Goal: Task Accomplishment & Management: Manage account settings

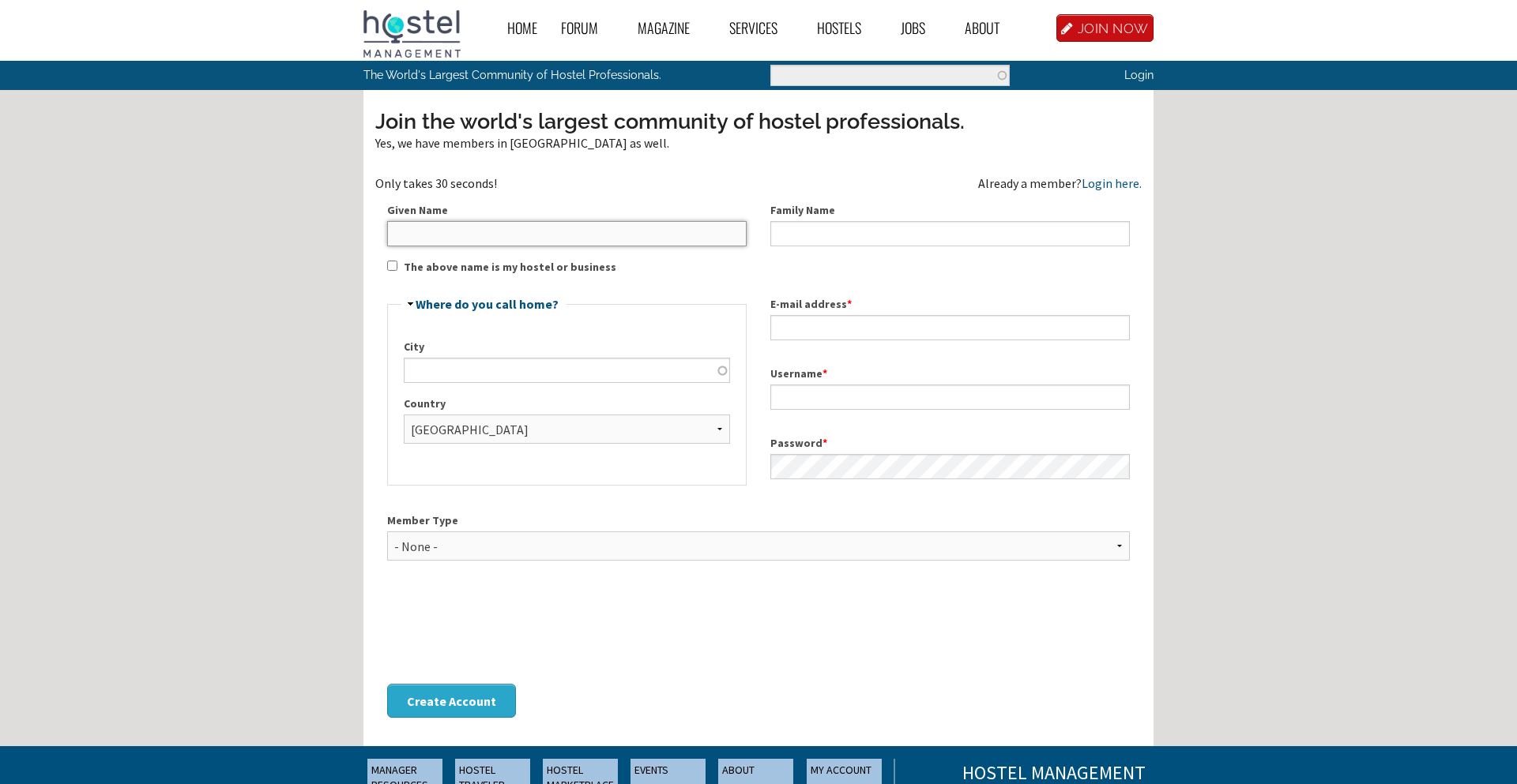
click at [525, 228] on input "Given Name" at bounding box center [567, 233] width 360 height 26
type input "Cinara"
type input "[PERSON_NAME]"
type input "[GEOGRAPHIC_DATA]"
type input "[EMAIL_ADDRESS][DOMAIN_NAME]"
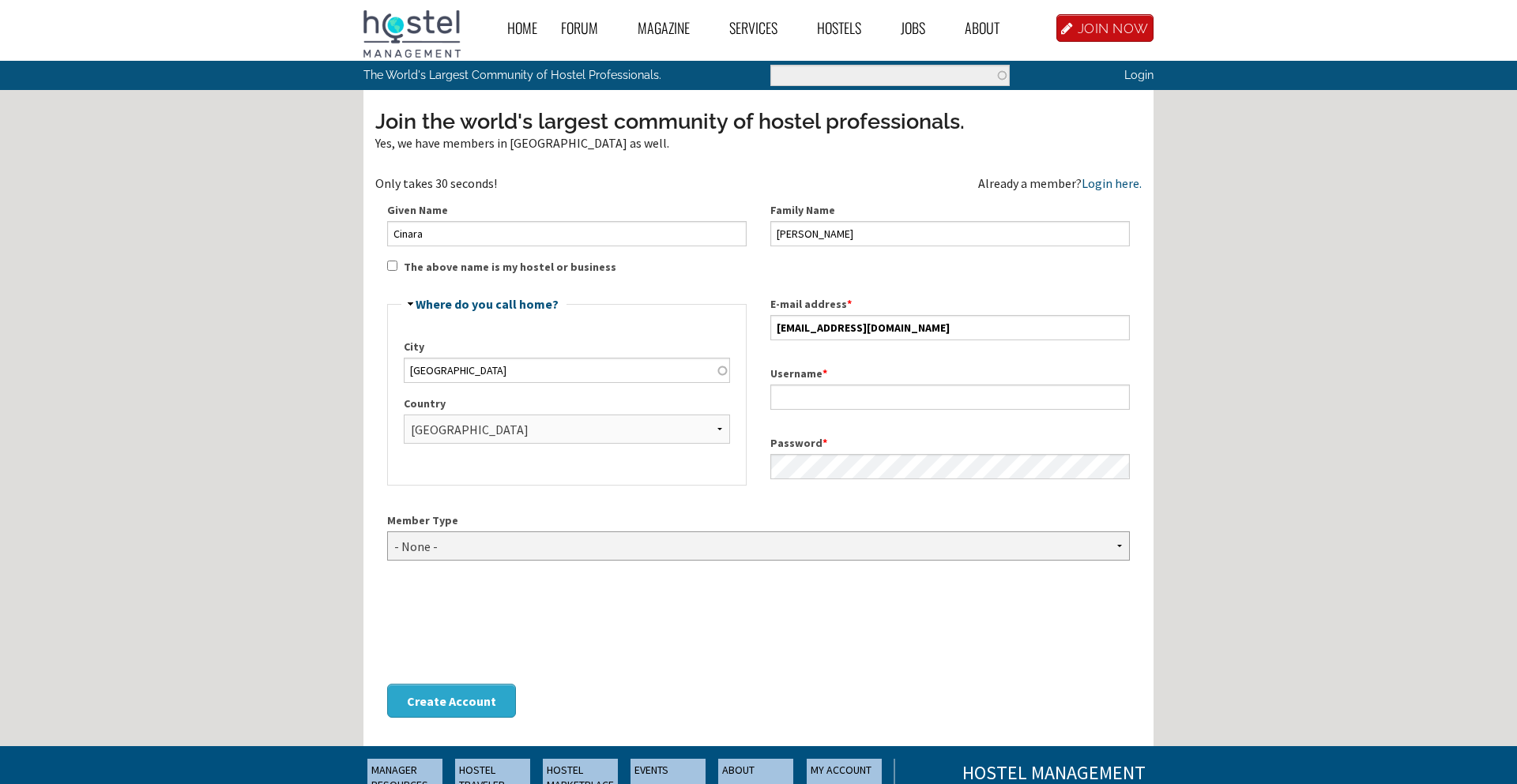
click at [557, 537] on select "- None - Hostel Owner Hostel Manager Hostel Investor Hostel Staff Hostel Volunt…" at bounding box center [758, 546] width 742 height 29
select select "1417"
click at [387, 532] on select "- None - Hostel Owner Hostel Manager Hostel Investor Hostel Staff Hostel Volunt…" at bounding box center [758, 546] width 742 height 29
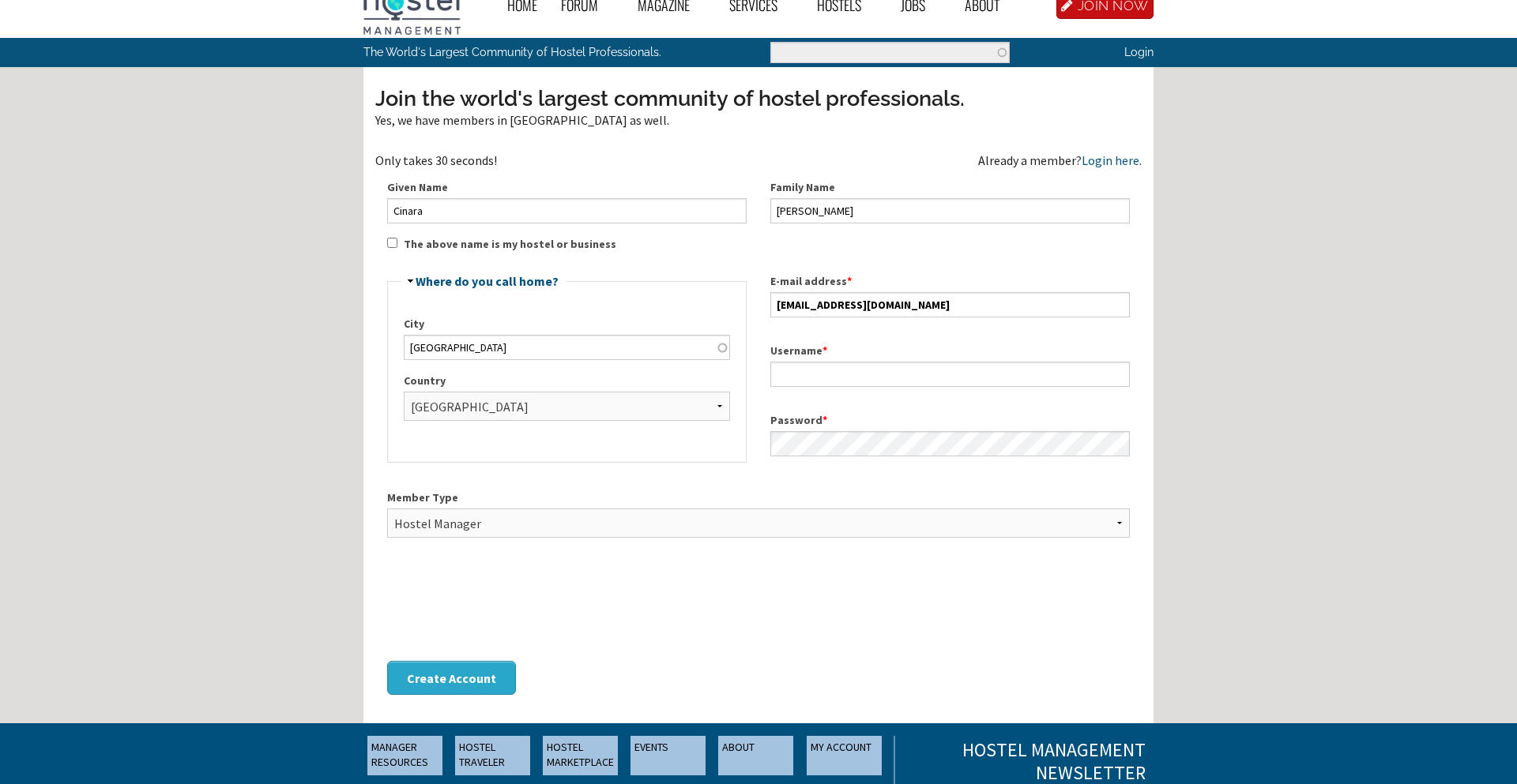
scroll to position [25, 0]
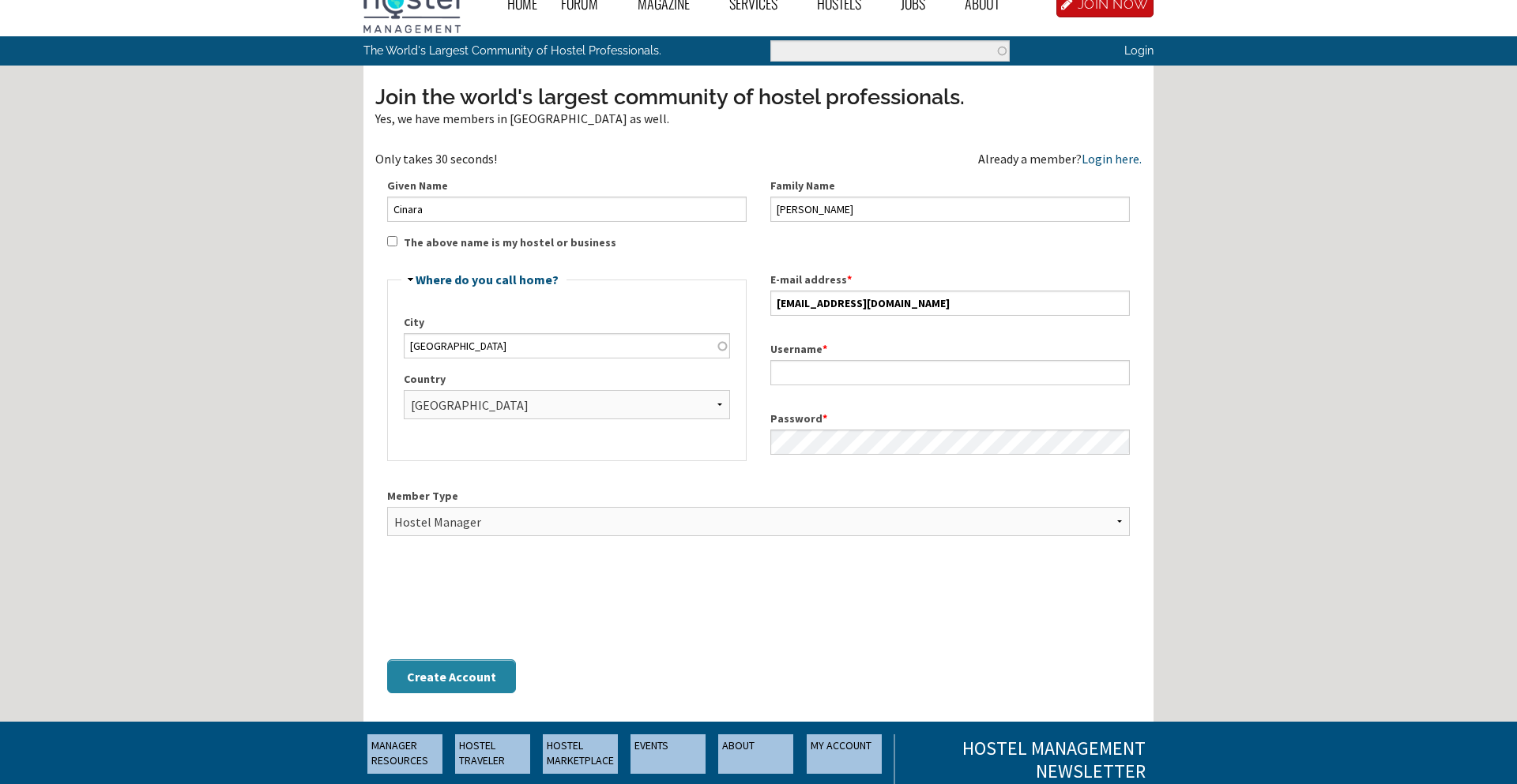
click at [451, 677] on button "Create Account" at bounding box center [451, 676] width 129 height 34
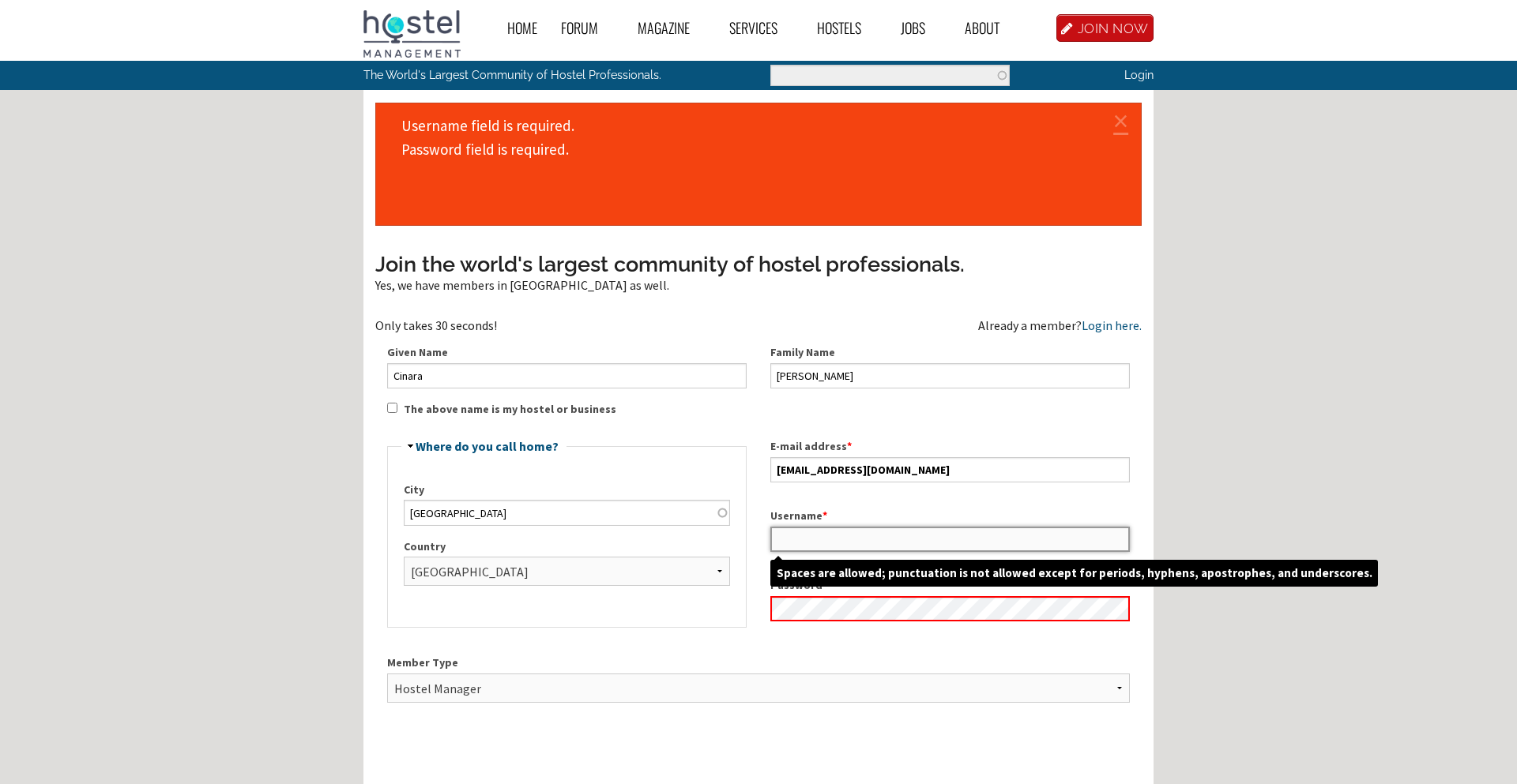
click at [815, 539] on input "Username *" at bounding box center [950, 539] width 360 height 26
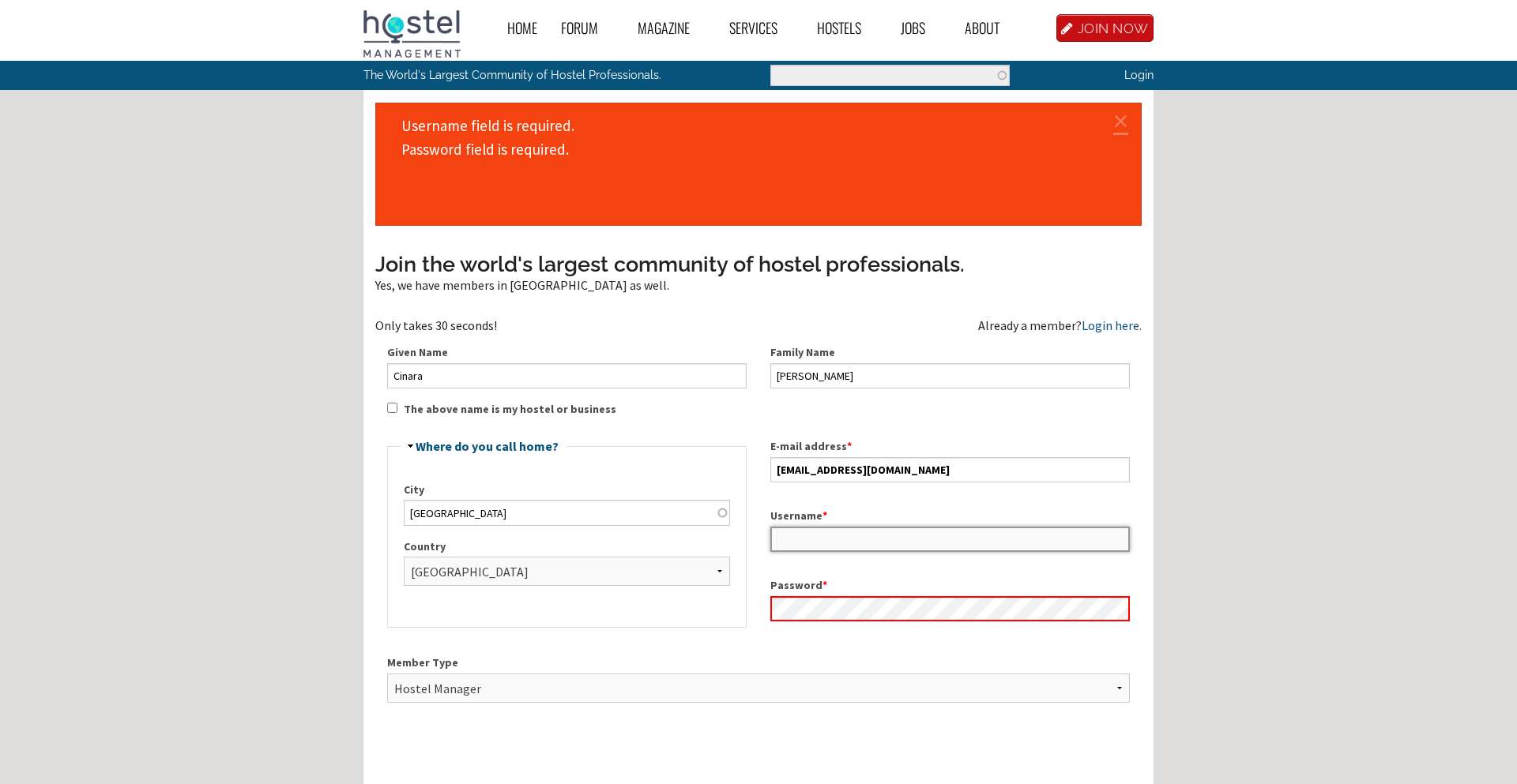
click at [840, 545] on input "Username *" at bounding box center [950, 539] width 360 height 26
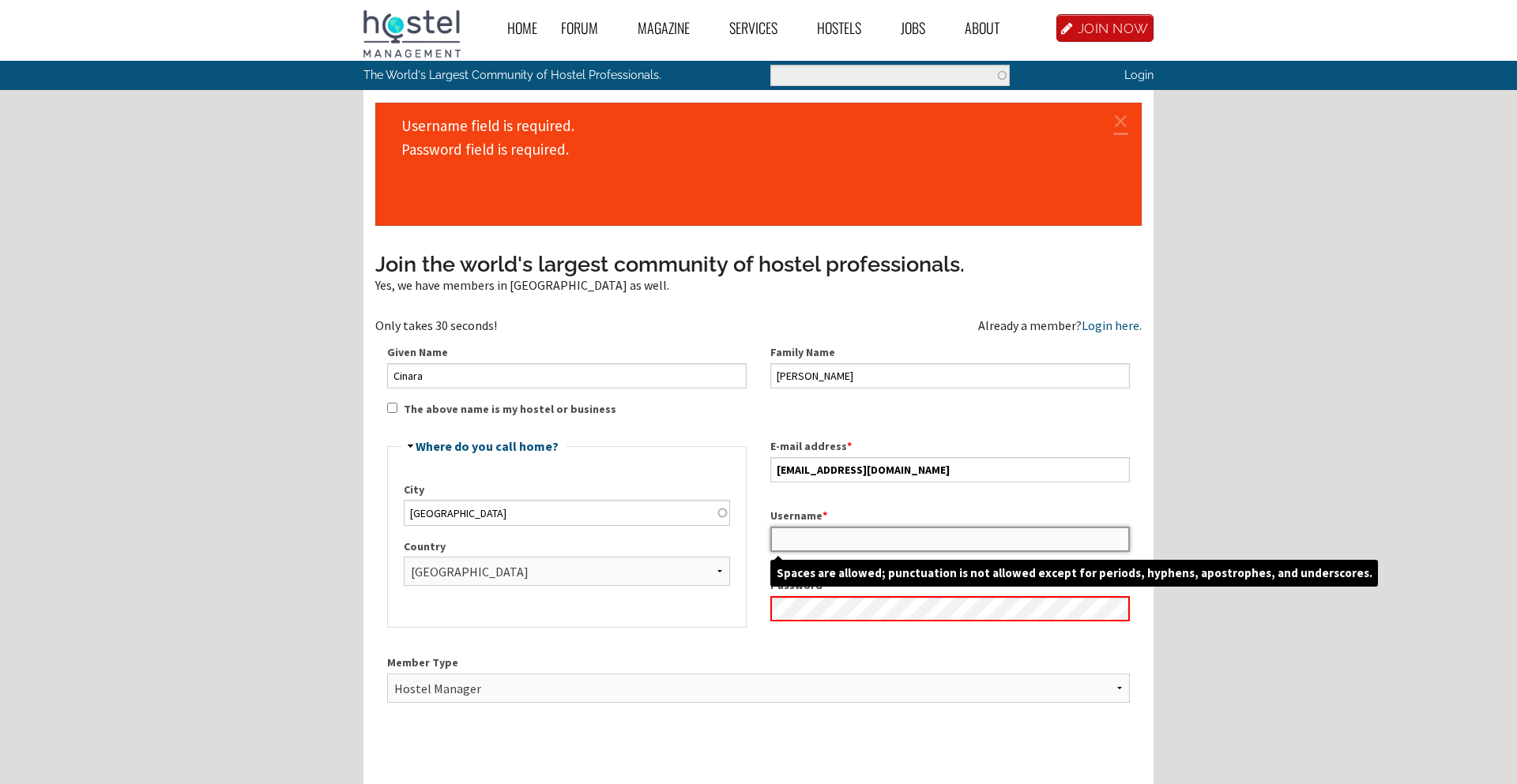
click at [852, 536] on input "Username *" at bounding box center [950, 539] width 360 height 26
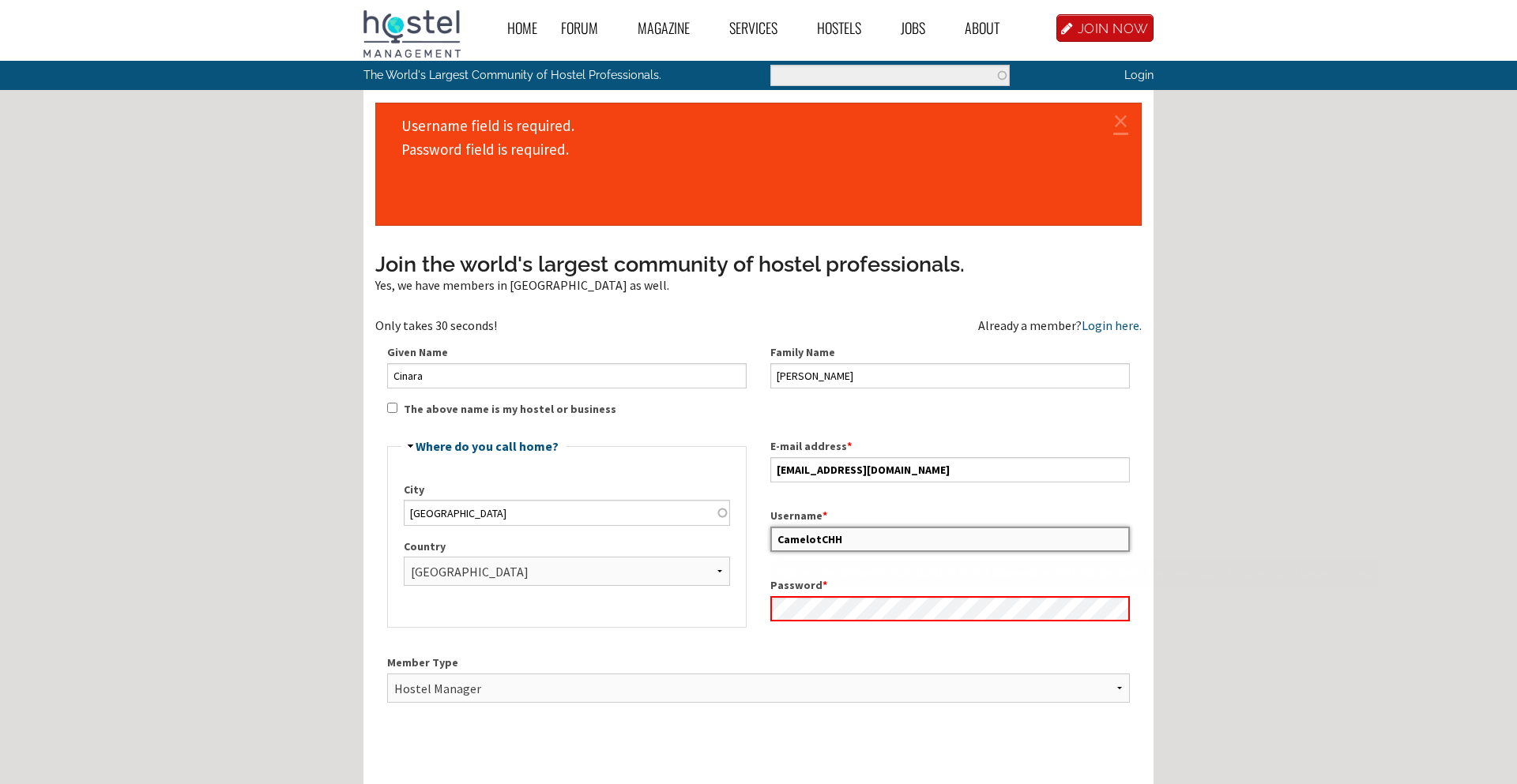
drag, startPoint x: 846, startPoint y: 532, endPoint x: 676, endPoint y: 524, distance: 170.2
click at [683, 528] on div "Join the world's largest community of hostel professionals. Yes, we have member…" at bounding box center [758, 563] width 766 height 627
type input "CamelotCHH"
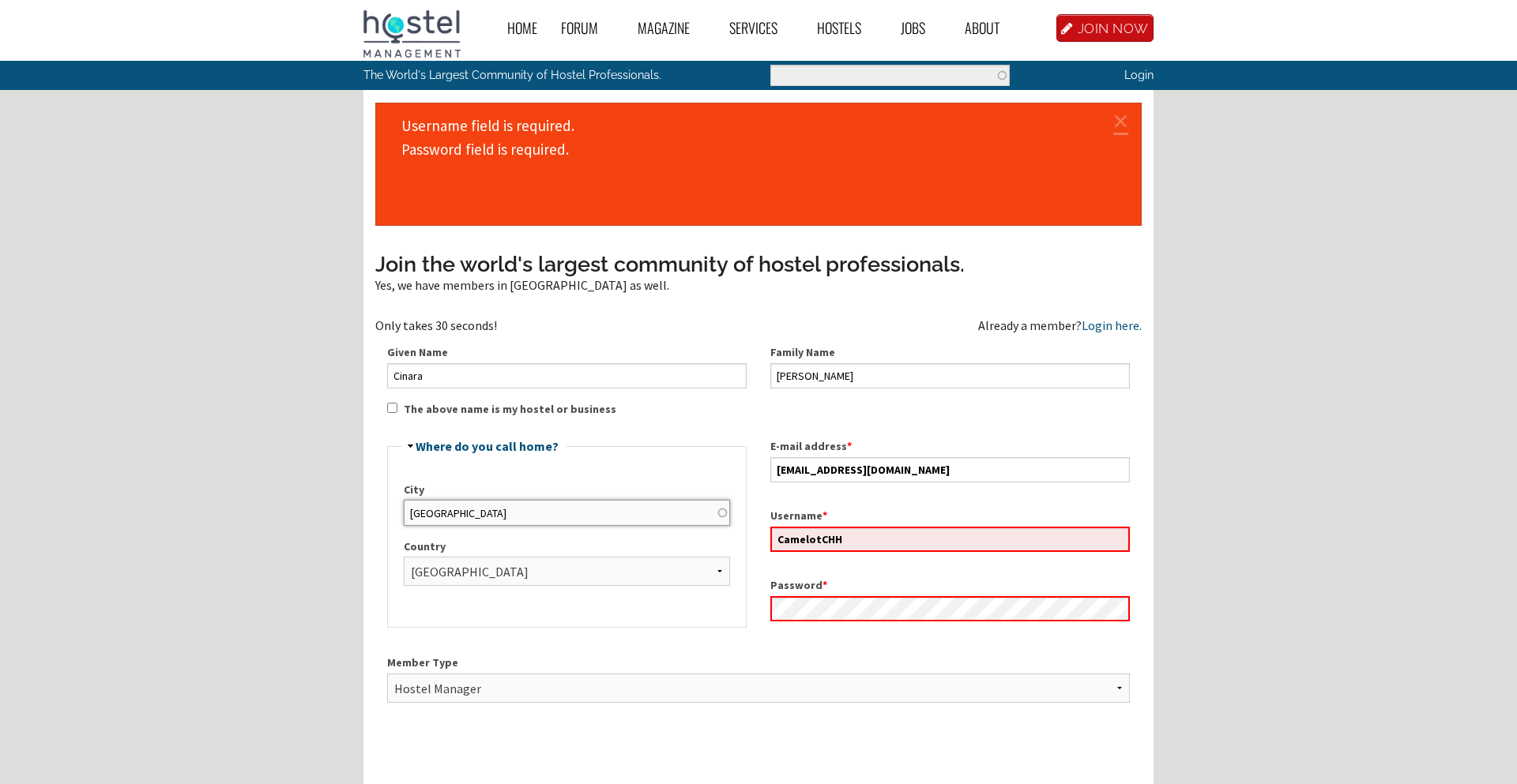
click at [676, 524] on input "[GEOGRAPHIC_DATA]" at bounding box center [567, 512] width 327 height 26
type input "Northford"
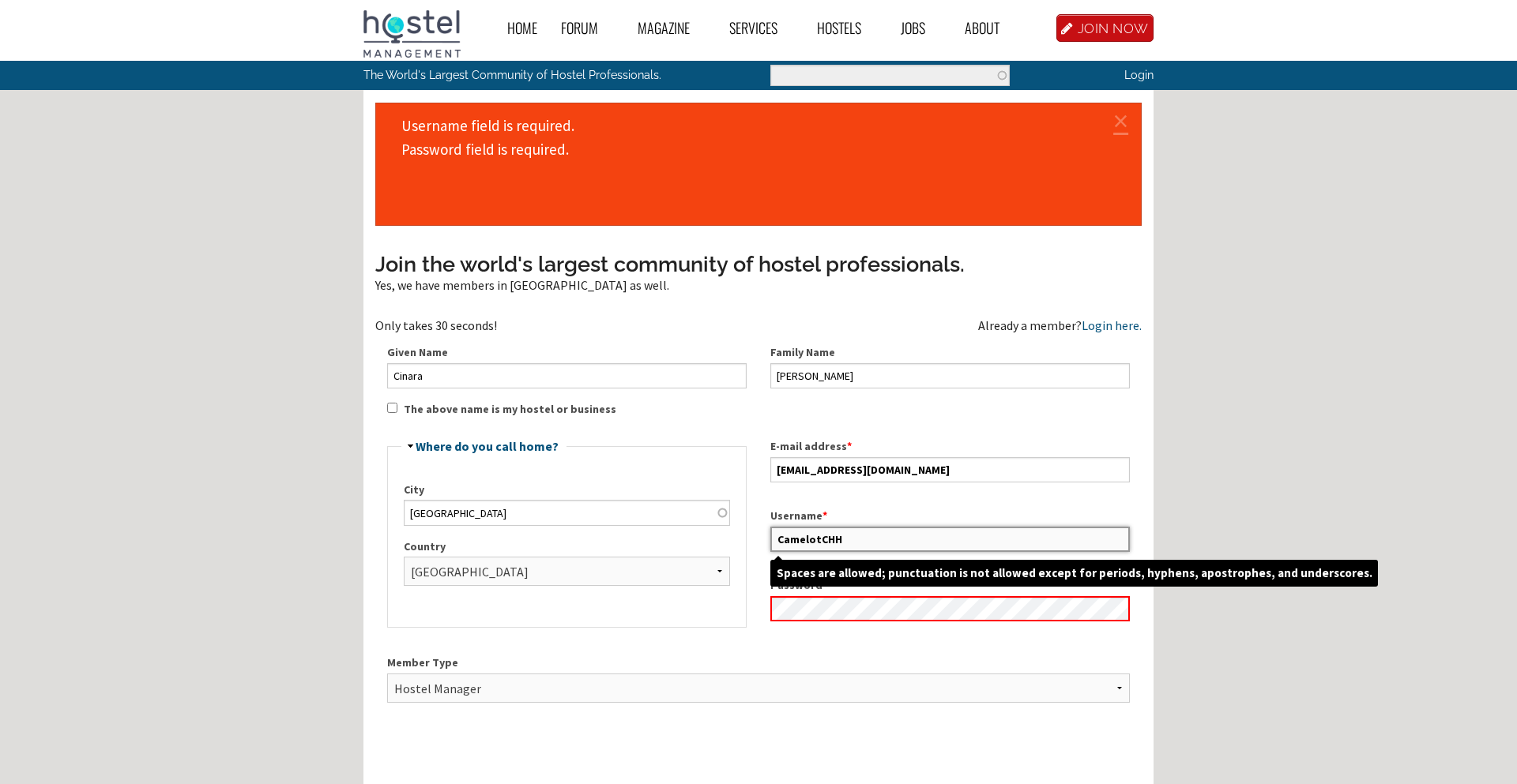
click at [864, 533] on input "CamelotCHH" at bounding box center [950, 539] width 360 height 26
type input "C"
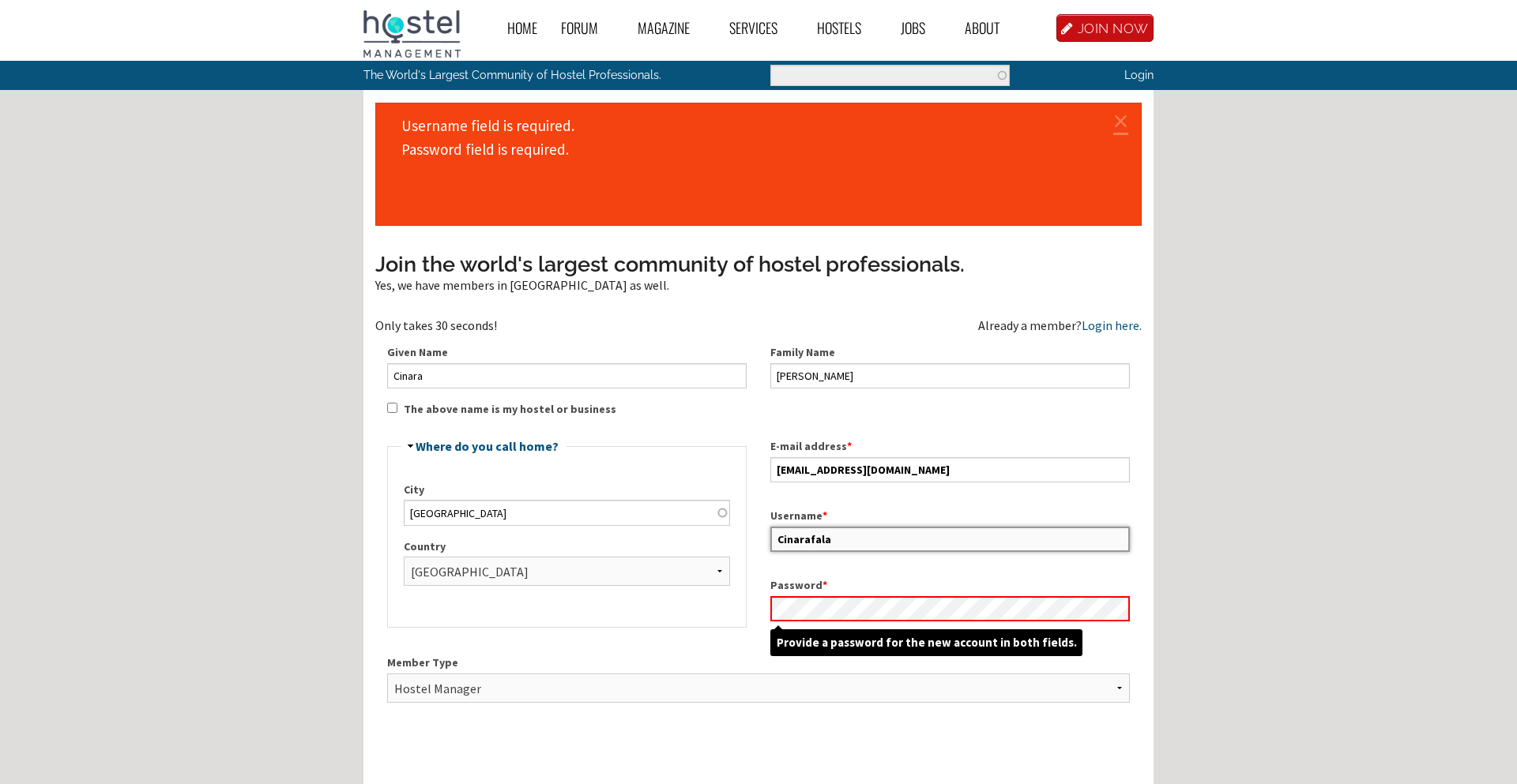
type input "Cinarafala"
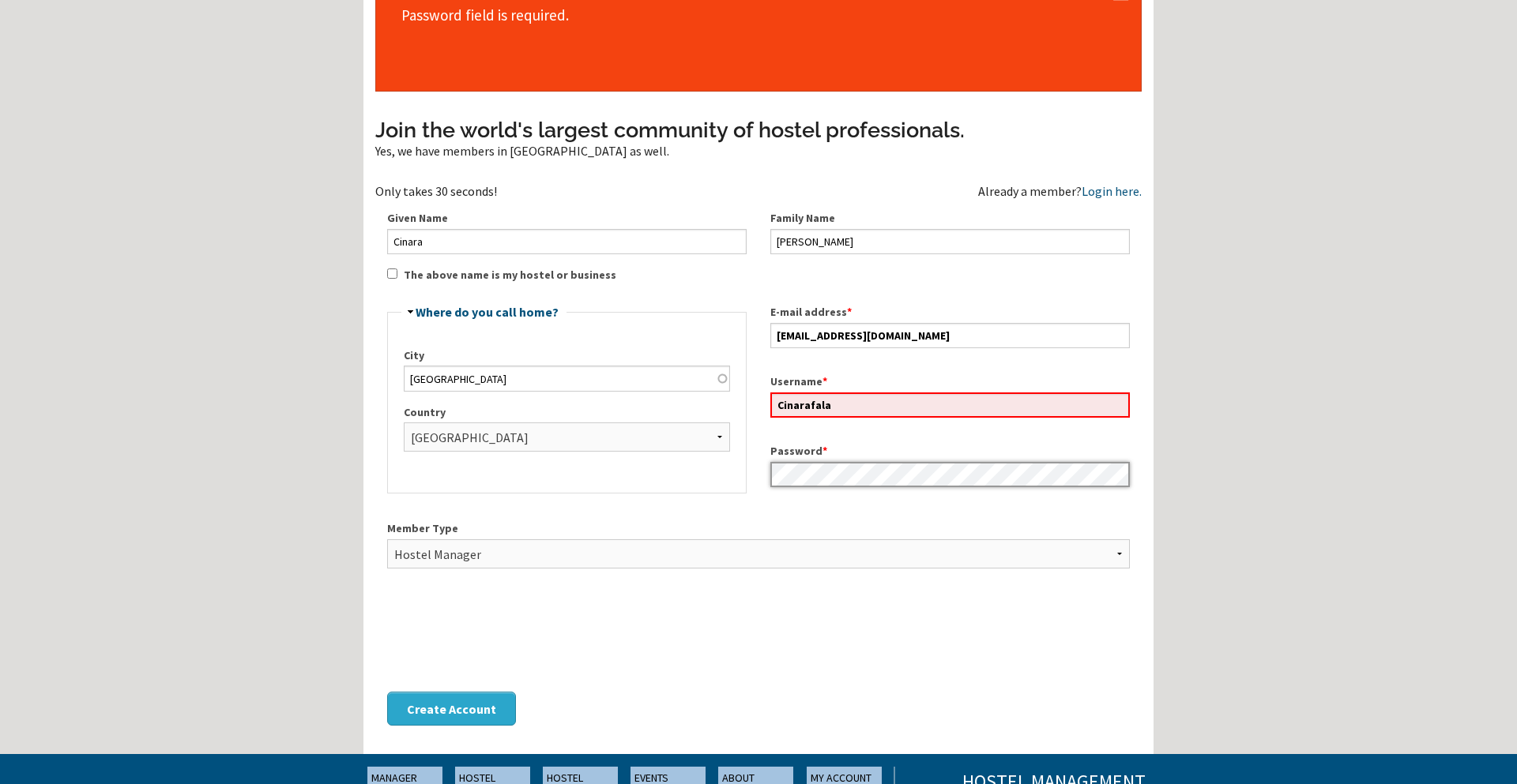
scroll to position [141, 0]
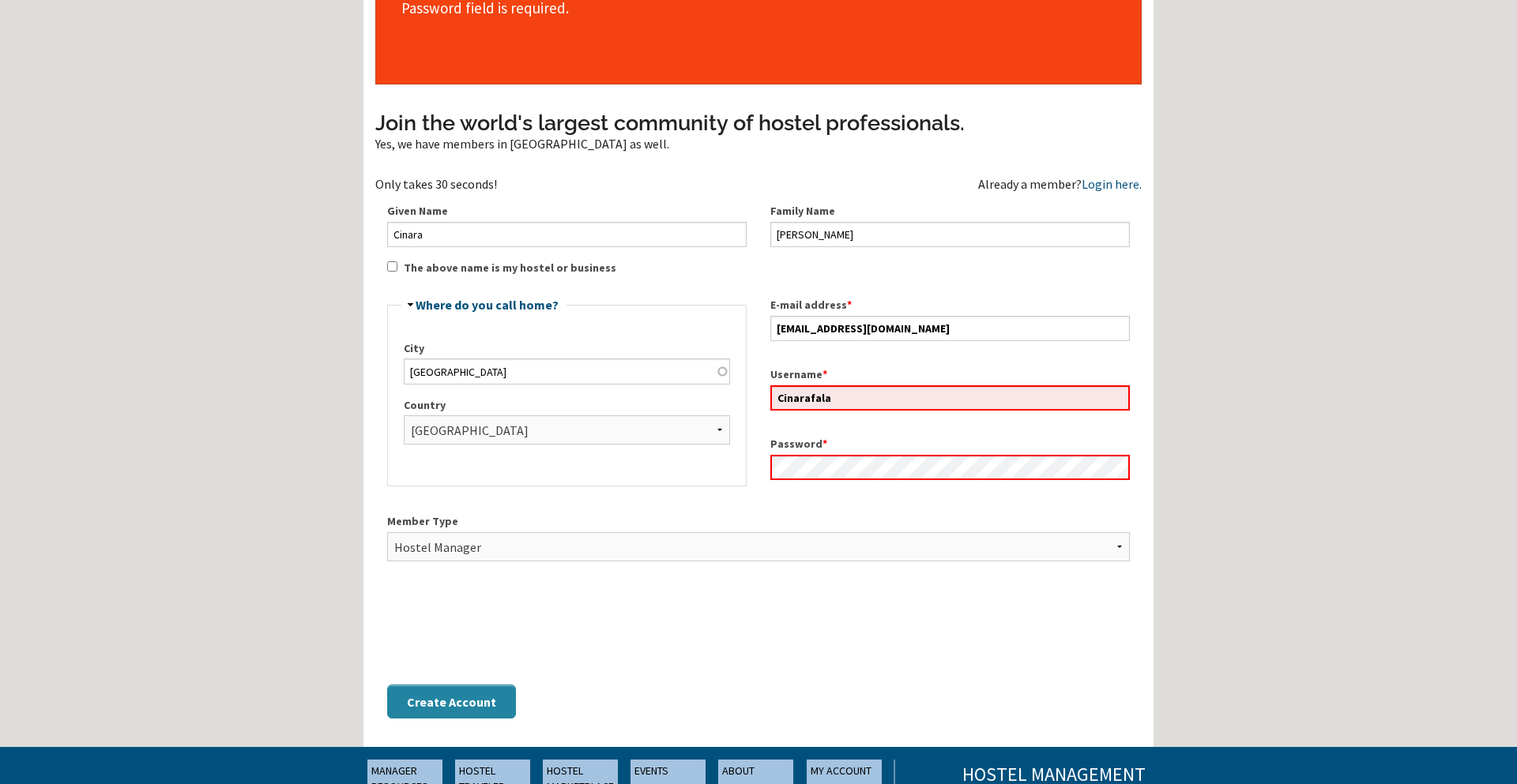
click at [497, 711] on button "Create Account" at bounding box center [451, 701] width 129 height 34
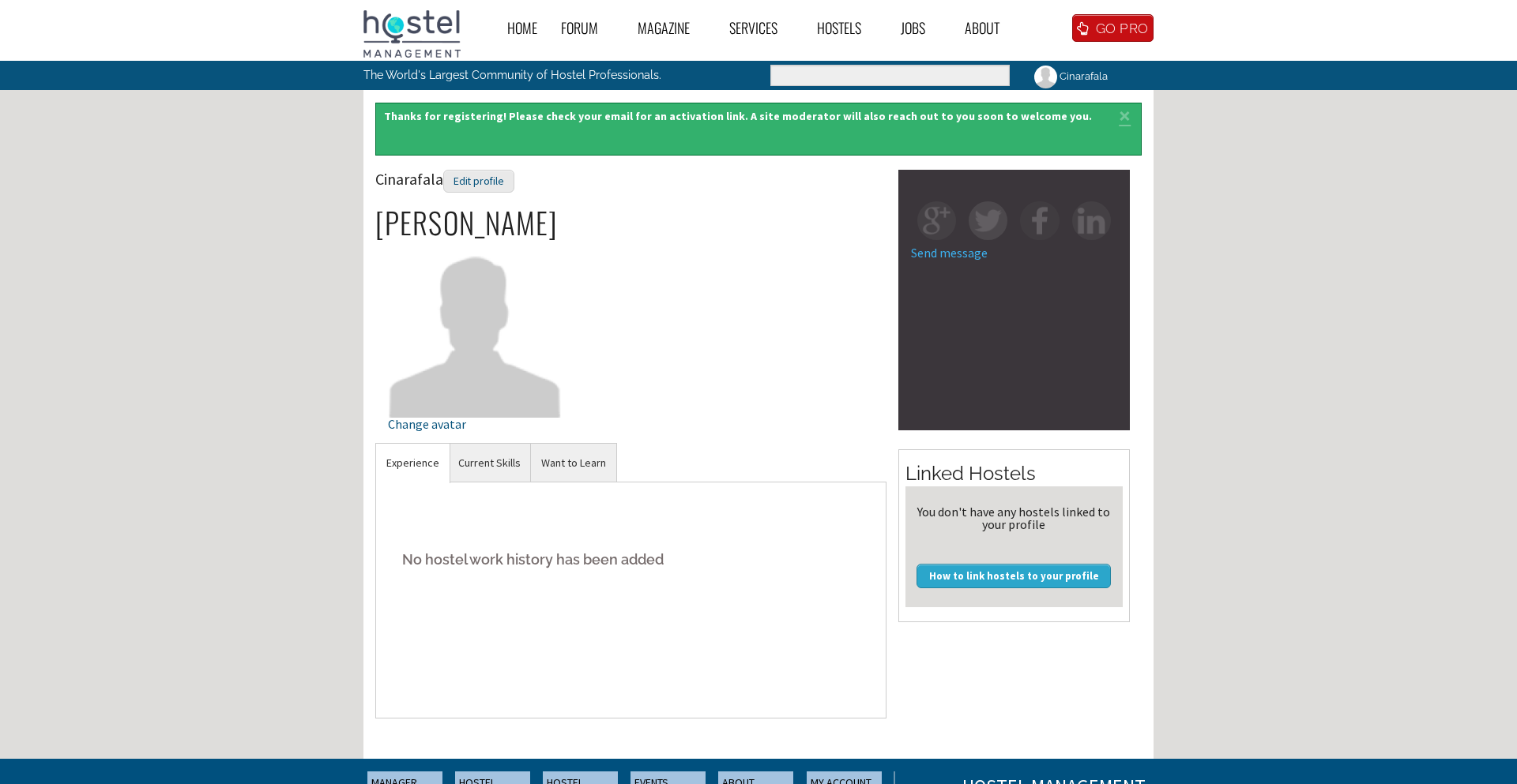
click at [476, 566] on h5 "No hostel work history has been added" at bounding box center [630, 559] width 486 height 48
click at [549, 570] on h5 "No hostel work history has been added" at bounding box center [630, 559] width 486 height 48
click at [515, 606] on div "No hostel work history has been added" at bounding box center [631, 599] width 511 height 237
click at [475, 560] on h5 "No hostel work history has been added" at bounding box center [630, 559] width 486 height 48
copy h5 "history"
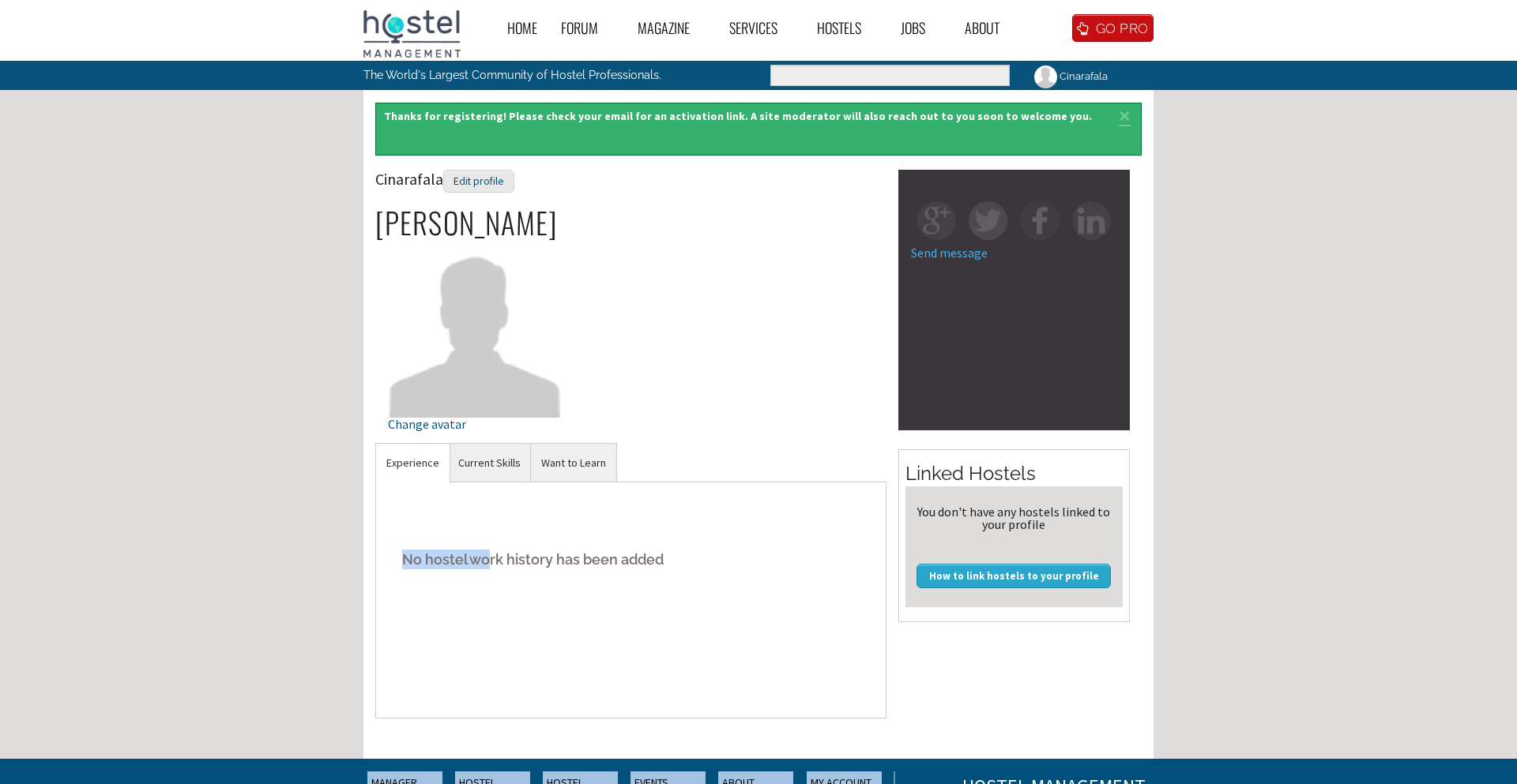
drag, startPoint x: 404, startPoint y: 558, endPoint x: 520, endPoint y: 571, distance: 116.7
click at [497, 567] on h5 "No hostel work history has been added" at bounding box center [630, 559] width 486 height 48
drag, startPoint x: 423, startPoint y: 482, endPoint x: 437, endPoint y: 514, distance: 34.9
click at [436, 510] on section "Experience No hostel work history has been added" at bounding box center [631, 580] width 511 height 276
drag, startPoint x: 427, startPoint y: 523, endPoint x: 719, endPoint y: 583, distance: 298.1
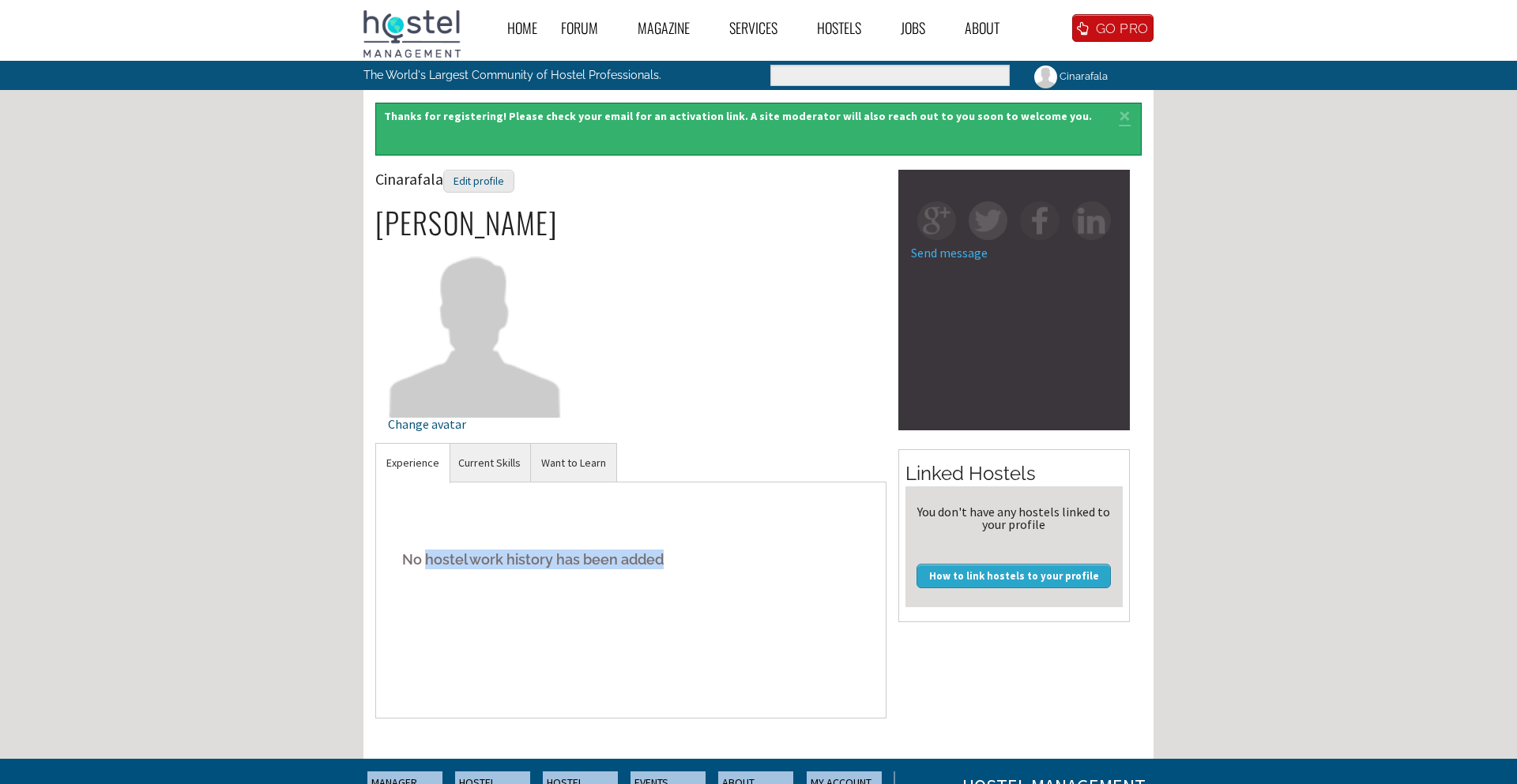
click at [719, 583] on div "No hostel work history has been added" at bounding box center [631, 599] width 511 height 237
click at [775, 624] on div "No hostel work history has been added" at bounding box center [631, 599] width 511 height 237
click at [535, 545] on h5 "No hostel work history has been added" at bounding box center [630, 559] width 486 height 48
click at [410, 460] on link "Experience" at bounding box center [412, 462] width 73 height 39
click at [594, 614] on div "No hostel work history has been added" at bounding box center [631, 599] width 511 height 237
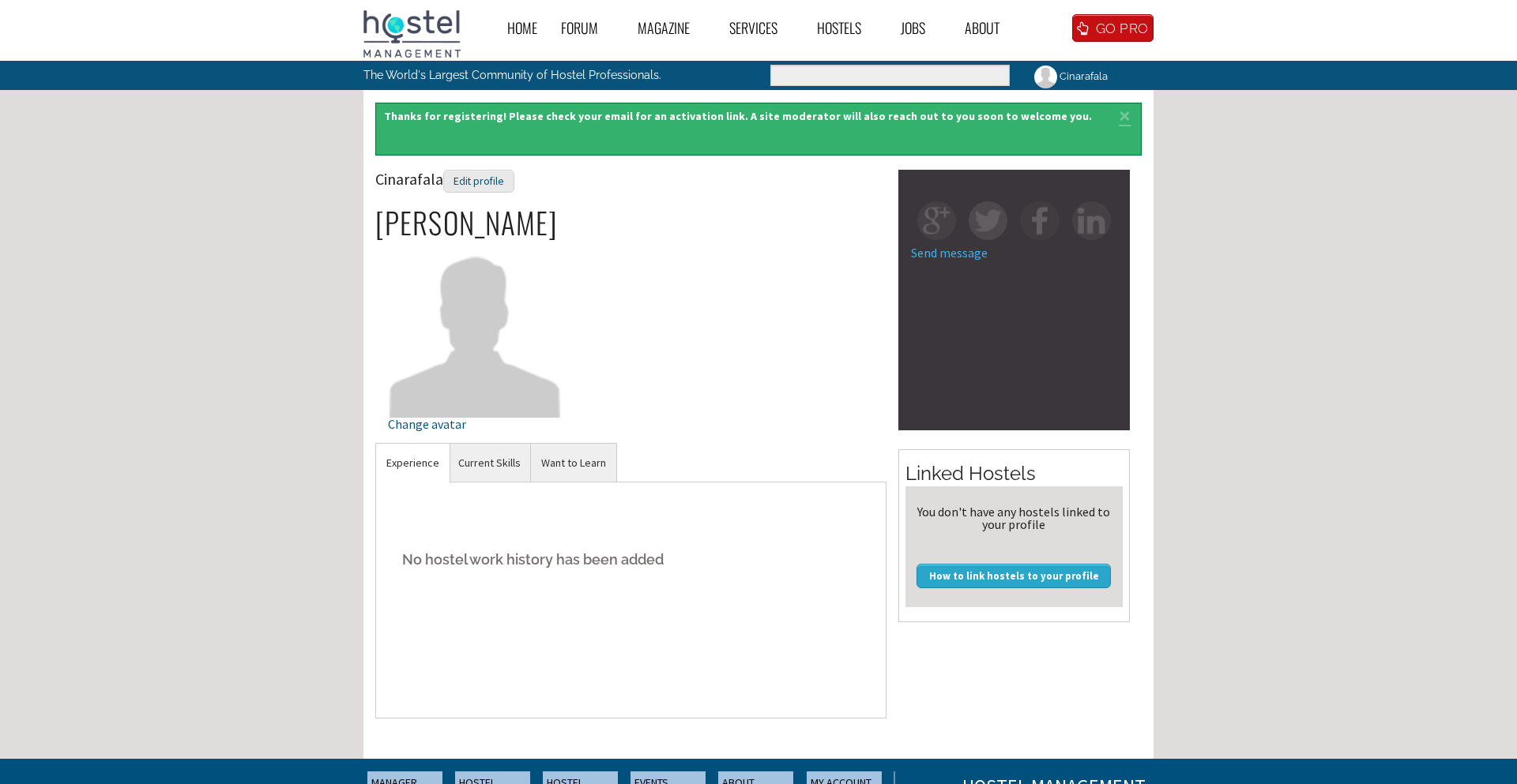
click at [596, 608] on div "No hostel work history has been added" at bounding box center [631, 599] width 511 height 237
click at [455, 535] on h5 "No hostel work history has been added" at bounding box center [630, 559] width 486 height 48
click at [576, 589] on div "No hostel work history has been added" at bounding box center [631, 599] width 511 height 237
drag, startPoint x: 452, startPoint y: 563, endPoint x: 455, endPoint y: 541, distance: 22.2
click at [451, 562] on h5 "No hostel work history has been added" at bounding box center [630, 559] width 486 height 48
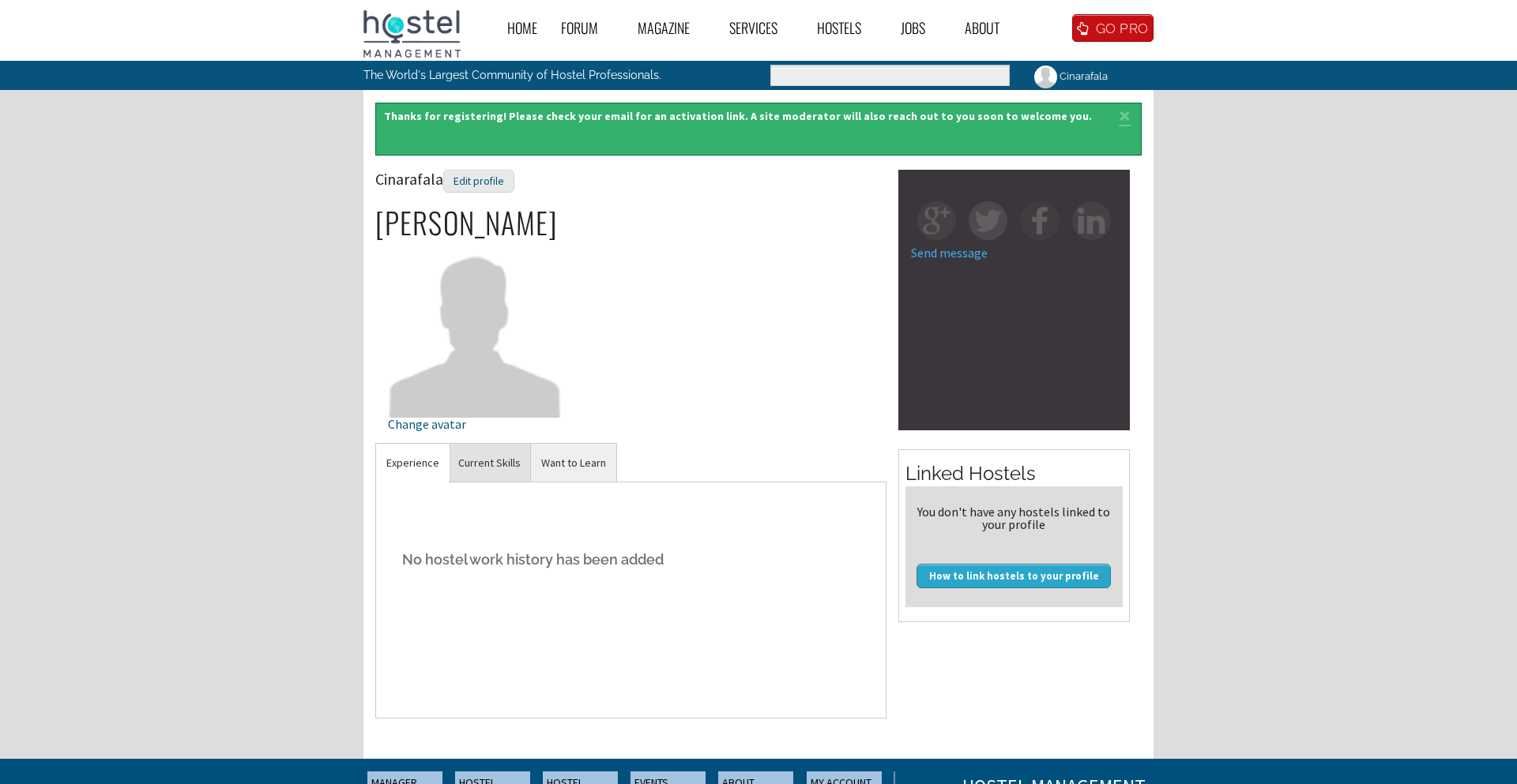
click at [494, 463] on link "Current Skills" at bounding box center [489, 462] width 83 height 39
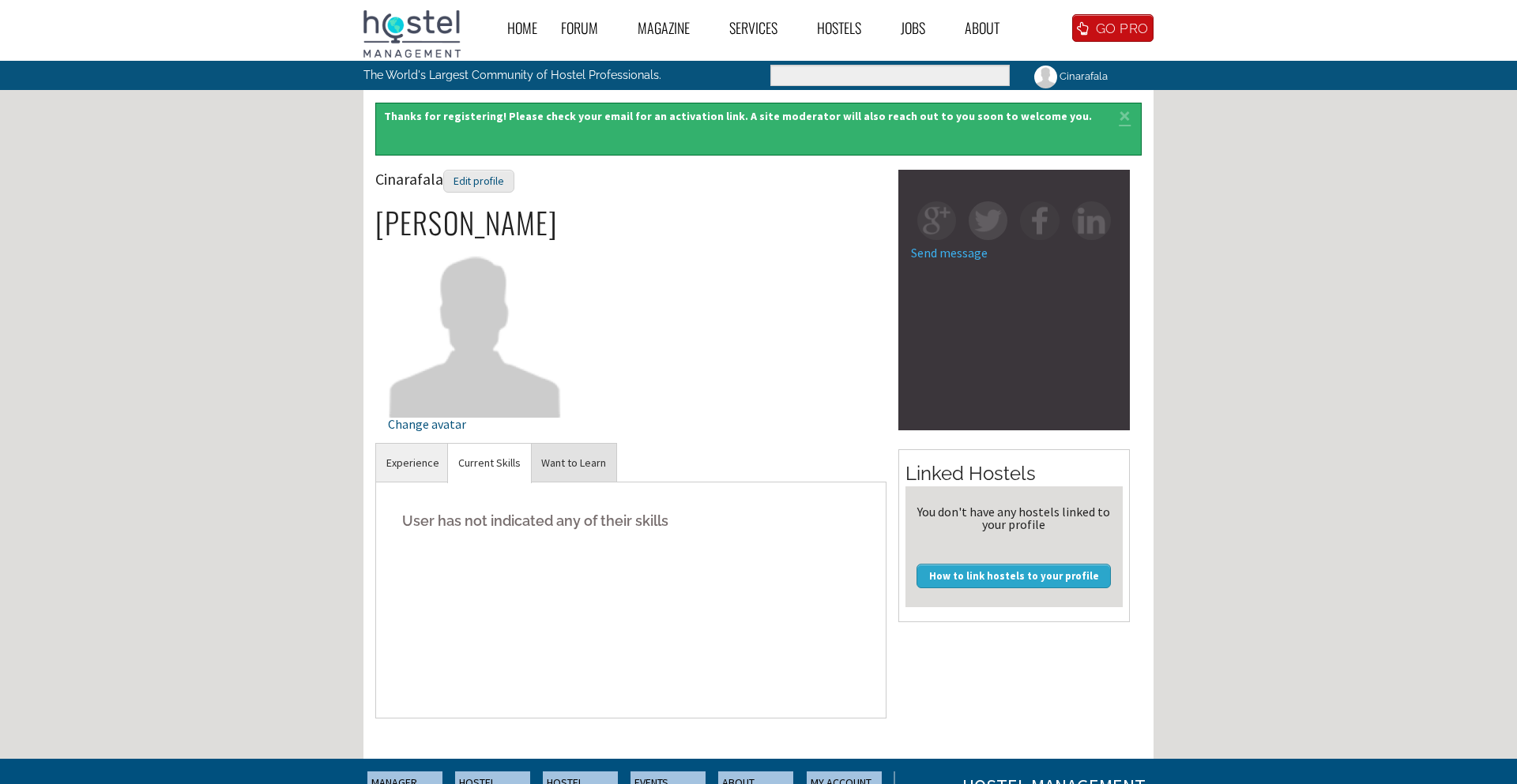
drag, startPoint x: 502, startPoint y: 529, endPoint x: 590, endPoint y: 454, distance: 115.6
click at [531, 505] on h5 "User has not indicated any of their skills" at bounding box center [630, 521] width 486 height 48
click at [591, 454] on link "Want to Learn" at bounding box center [573, 462] width 85 height 39
click at [413, 466] on link "Experience" at bounding box center [412, 462] width 73 height 39
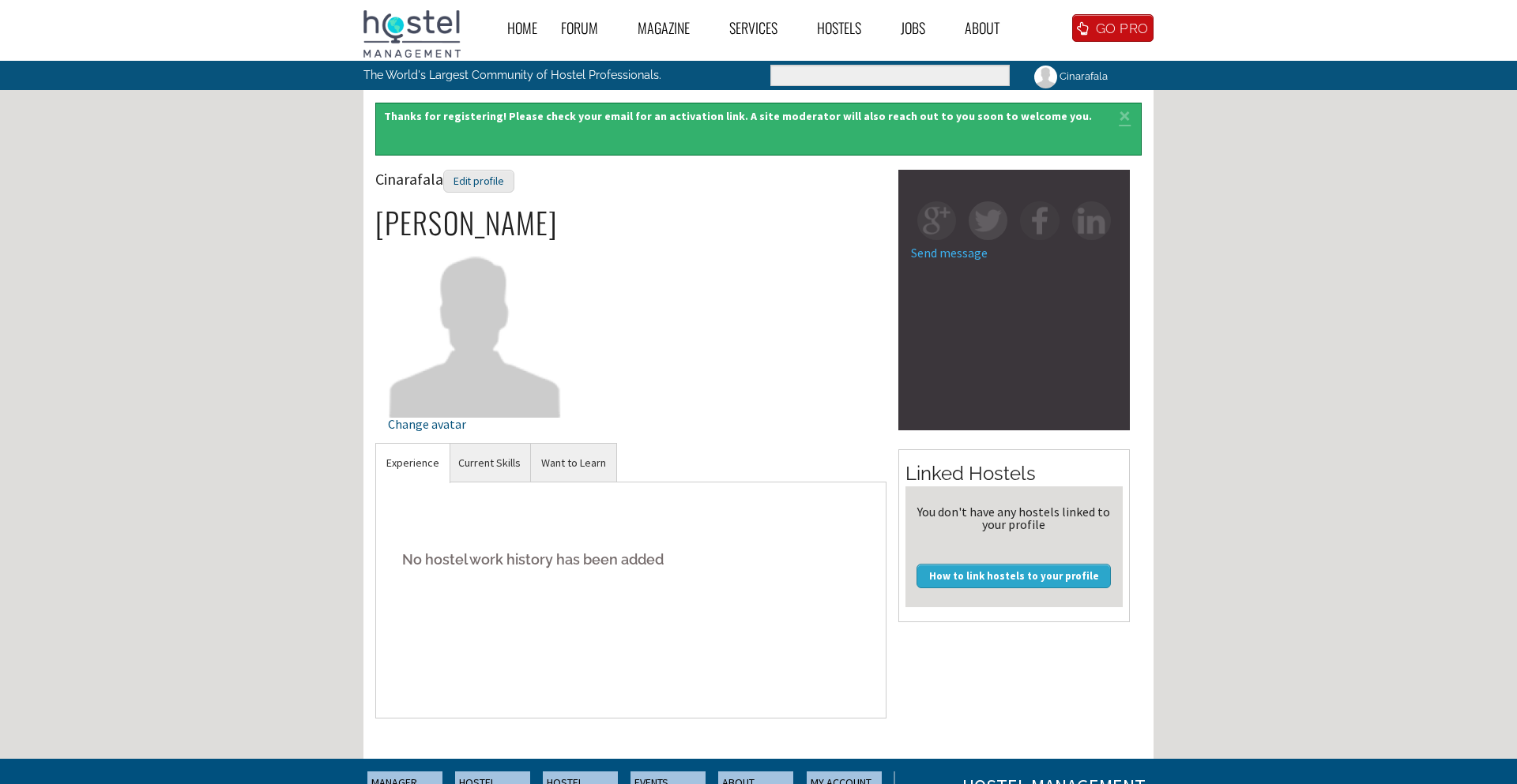
click at [485, 544] on h5 "No hostel work history has been added" at bounding box center [630, 559] width 486 height 48
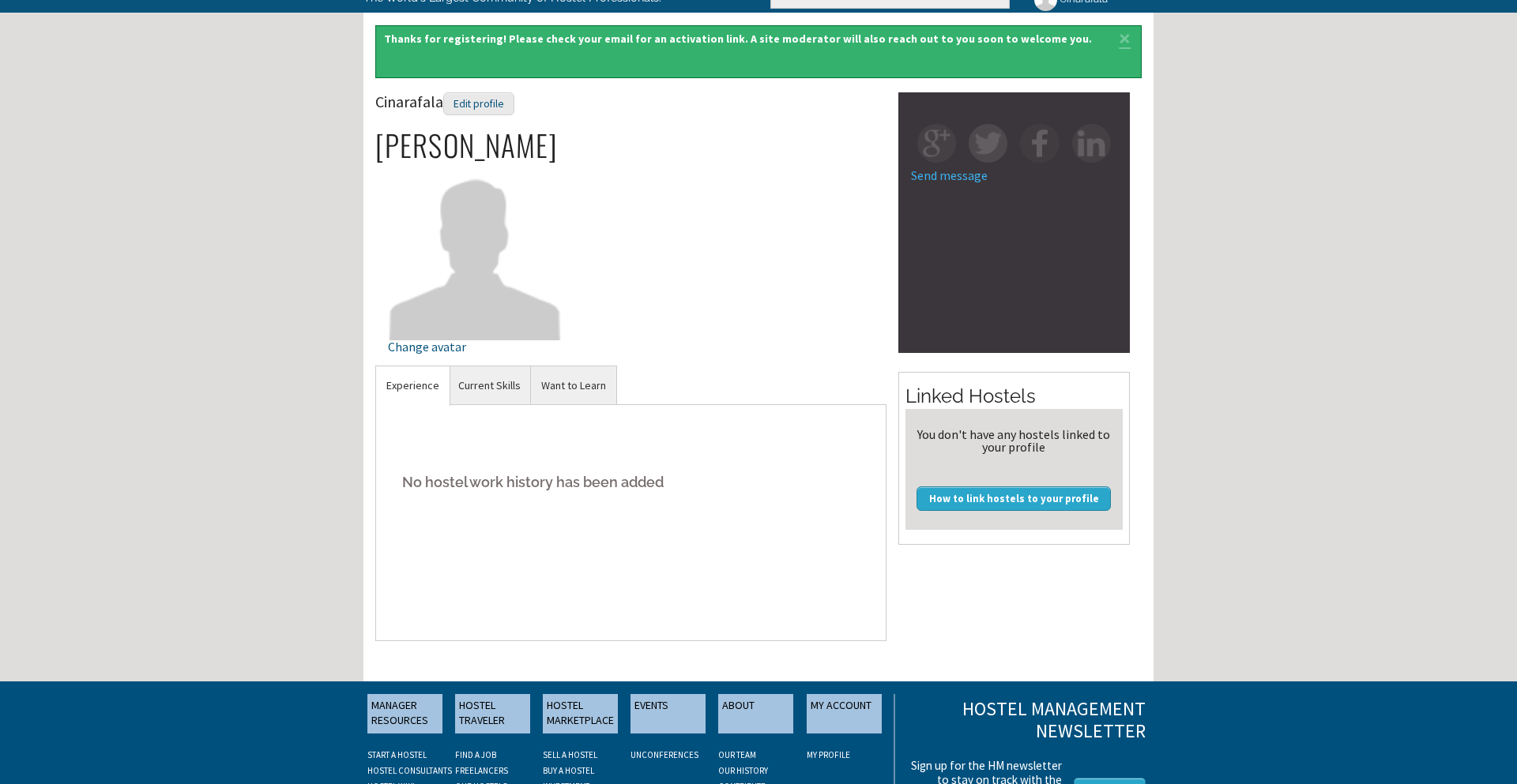
scroll to position [231, 0]
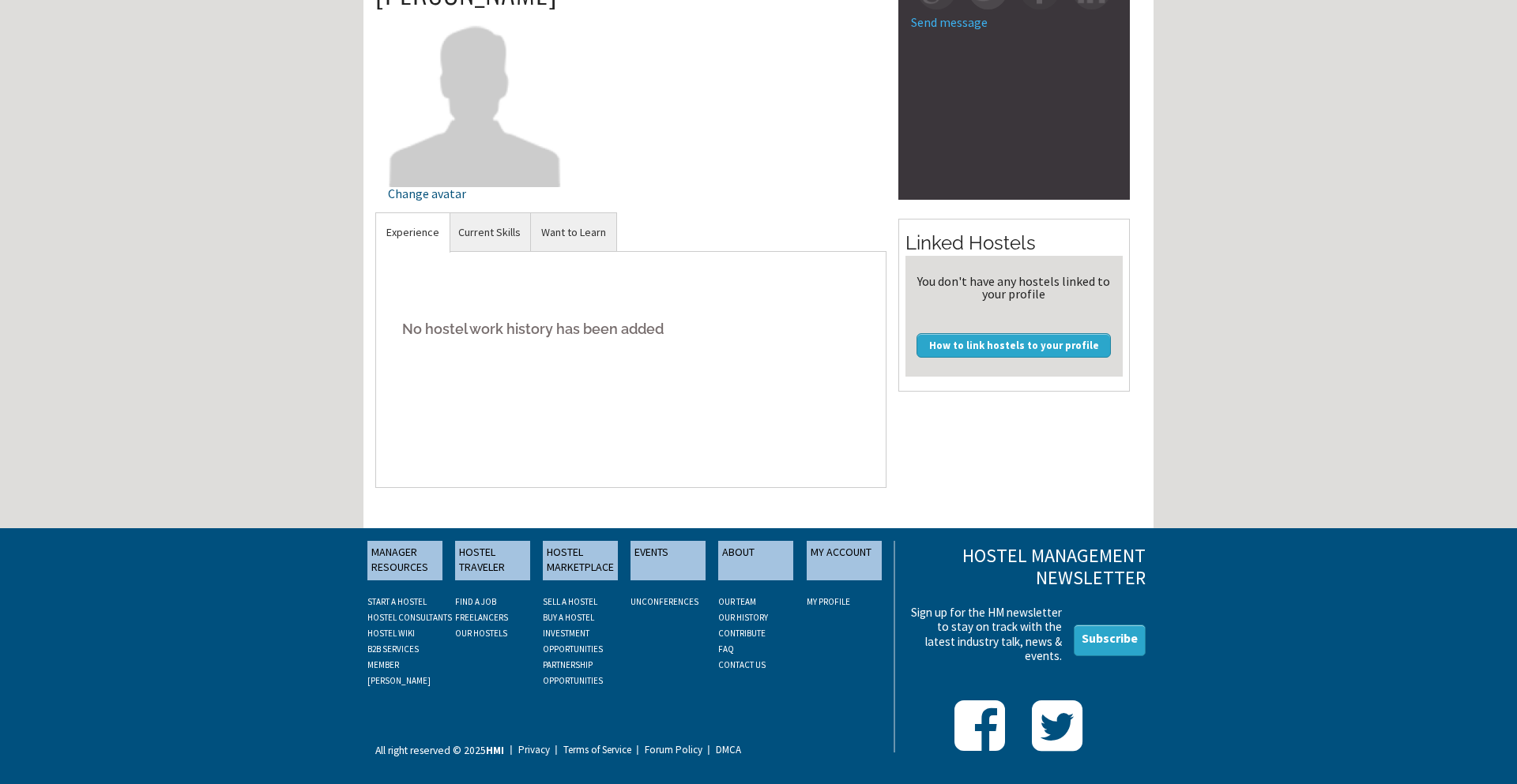
click at [844, 561] on link "MY ACCOUNT" at bounding box center [844, 561] width 75 height 40
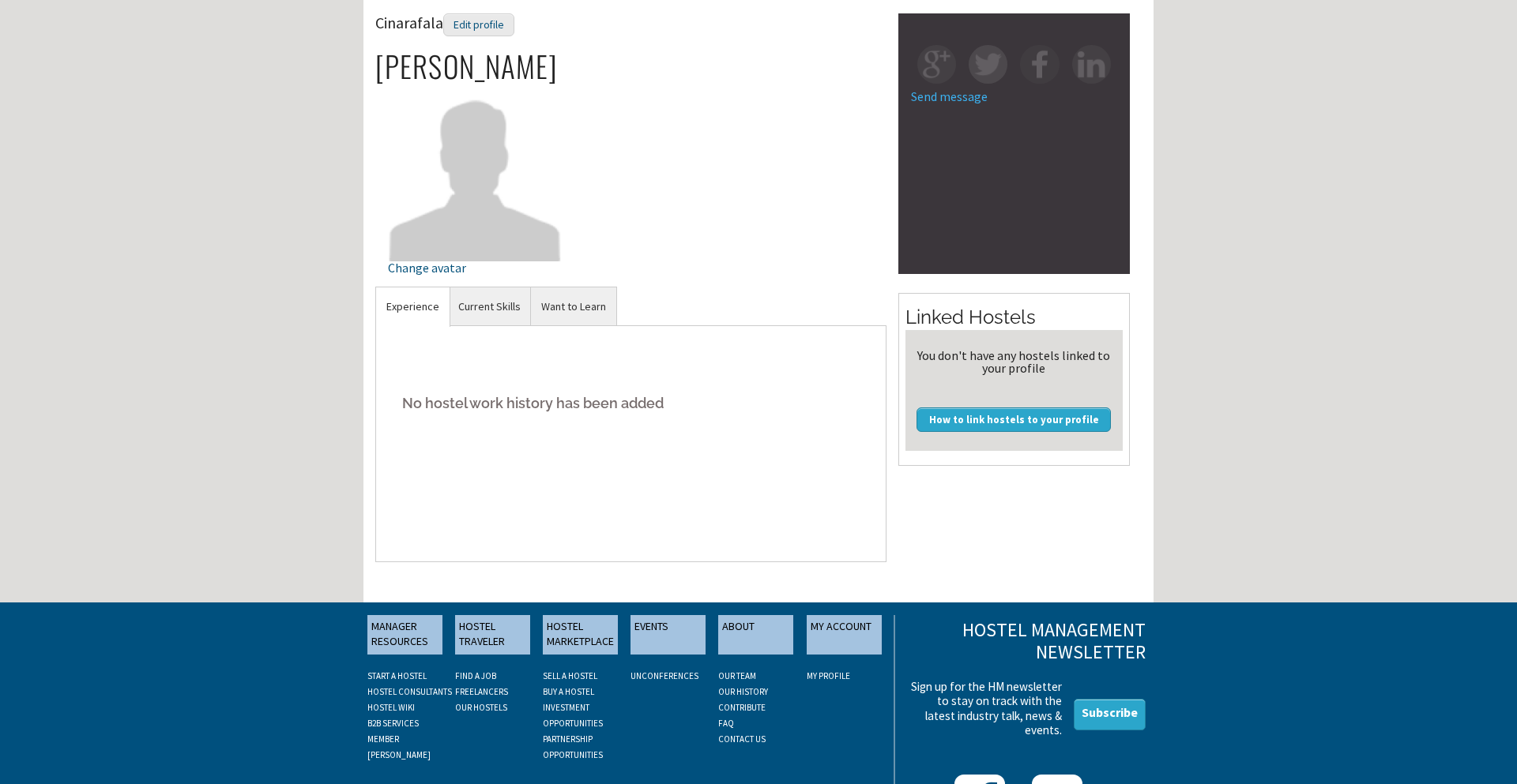
scroll to position [0, 0]
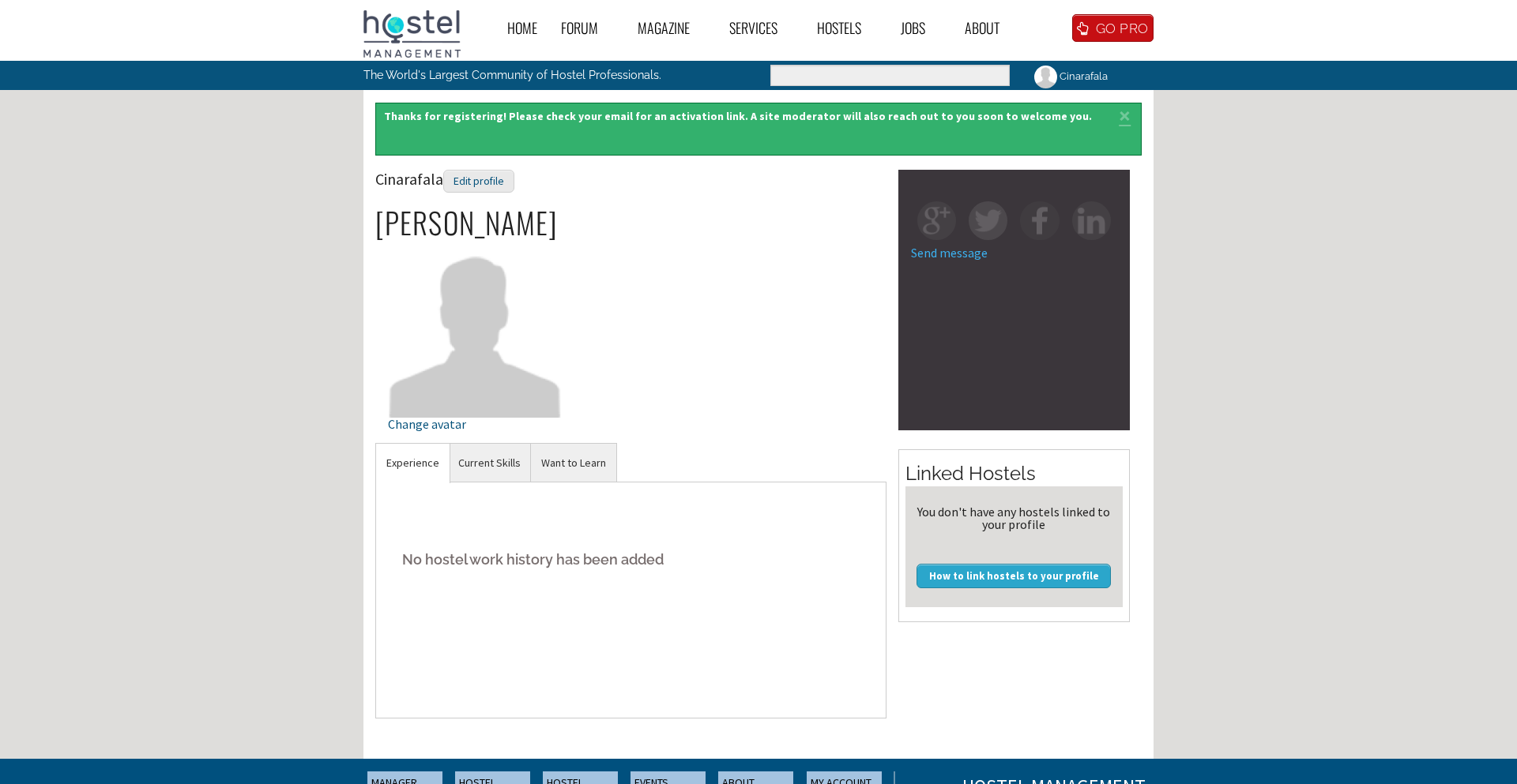
click at [531, 564] on h5 "No hostel work history has been added" at bounding box center [630, 559] width 486 height 48
click at [460, 524] on div "No hostel work history has been added" at bounding box center [631, 599] width 511 height 237
click at [429, 464] on link "Experience" at bounding box center [412, 462] width 73 height 39
click at [525, 470] on link "Current Skills" at bounding box center [489, 462] width 83 height 39
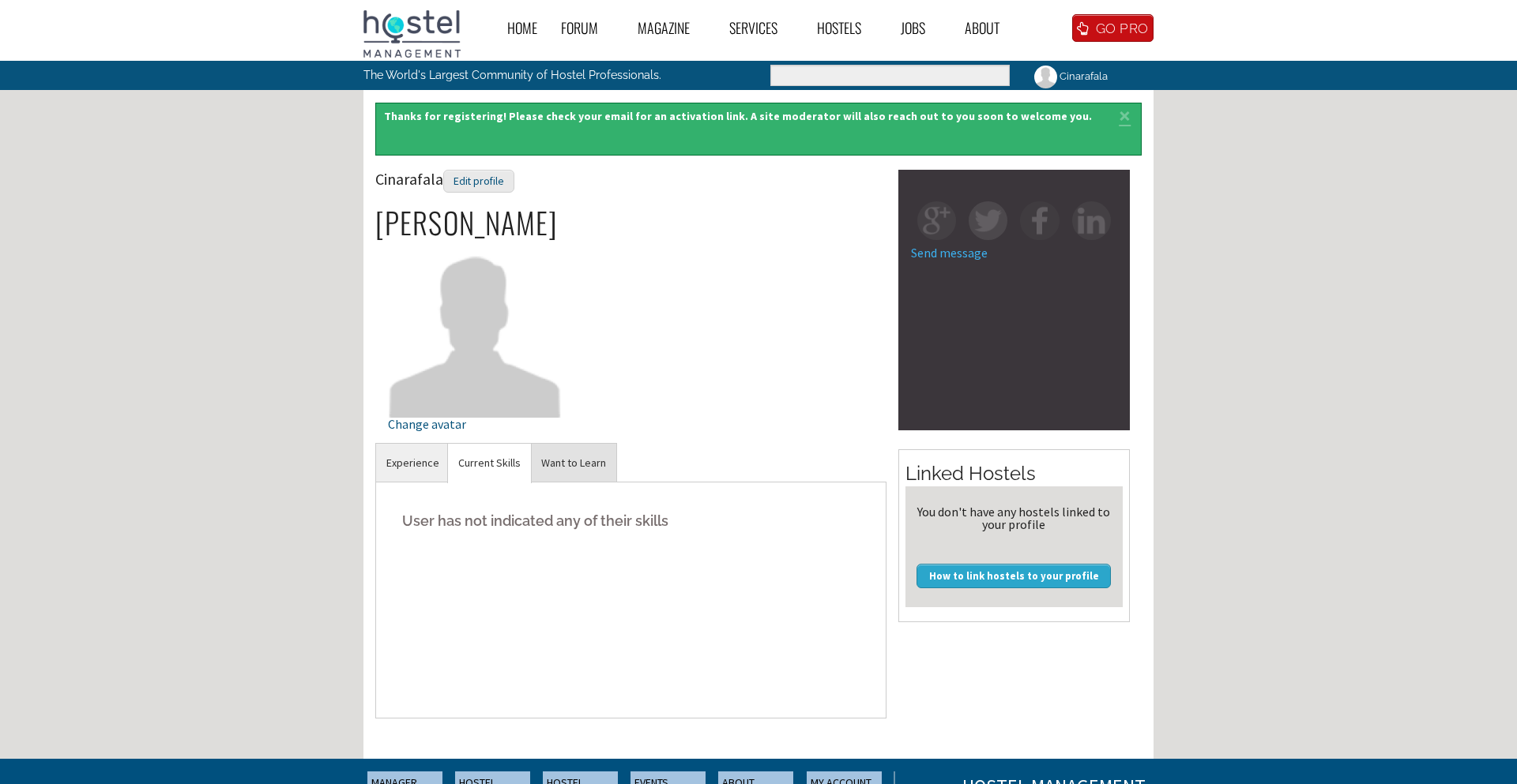
click at [577, 474] on link "Want to Learn" at bounding box center [573, 462] width 85 height 39
click at [537, 533] on h5 "The user has not indicated any hostel skills to learn" at bounding box center [630, 521] width 486 height 48
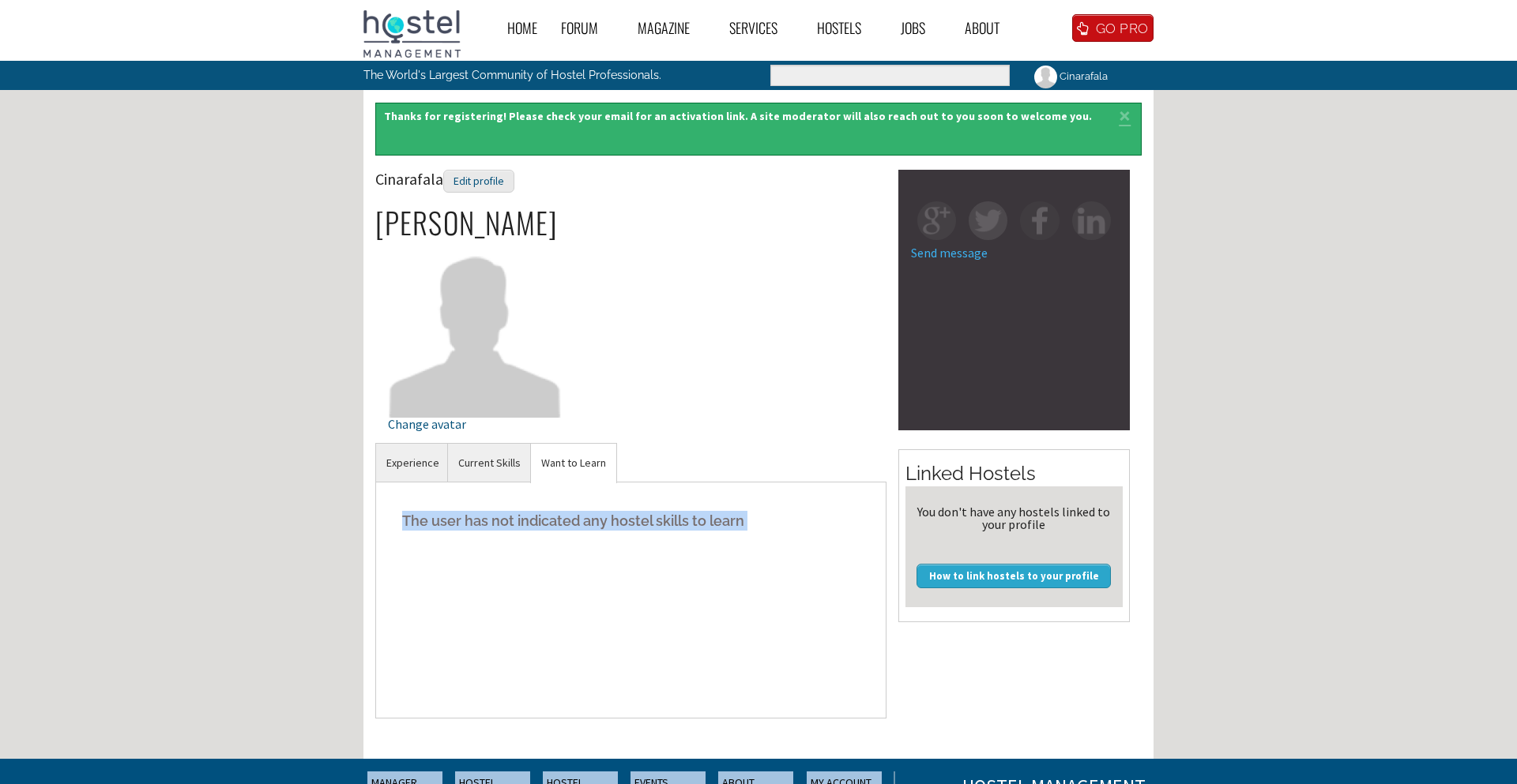
click at [537, 533] on h5 "The user has not indicated any hostel skills to learn" at bounding box center [630, 521] width 486 height 48
click at [478, 548] on div "The user has not indicated any hostel skills to learn" at bounding box center [631, 599] width 511 height 237
drag, startPoint x: 501, startPoint y: 629, endPoint x: 450, endPoint y: 611, distance: 54.1
click at [483, 614] on div "The user has not indicated any hostel skills to learn" at bounding box center [631, 599] width 511 height 237
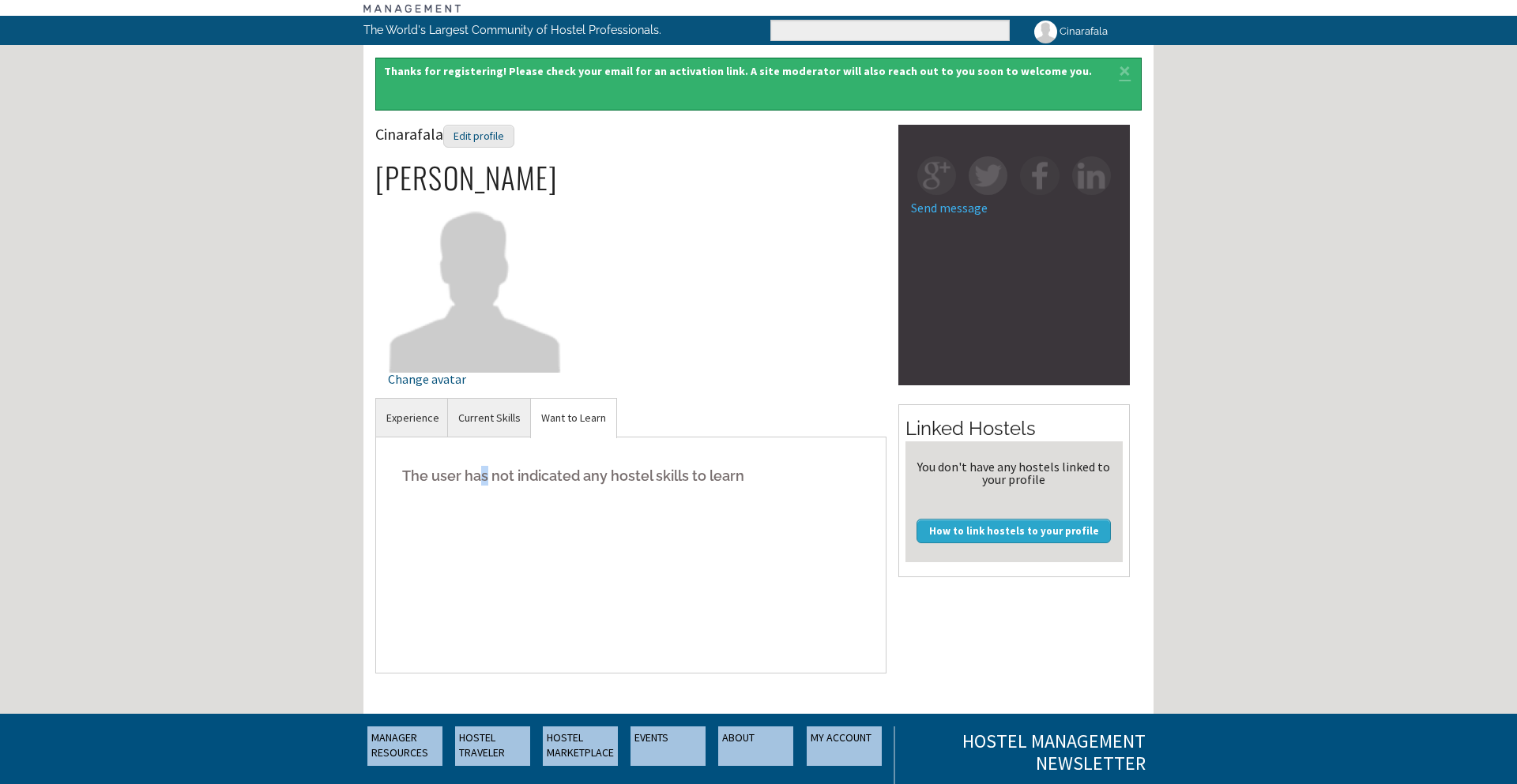
scroll to position [209, 0]
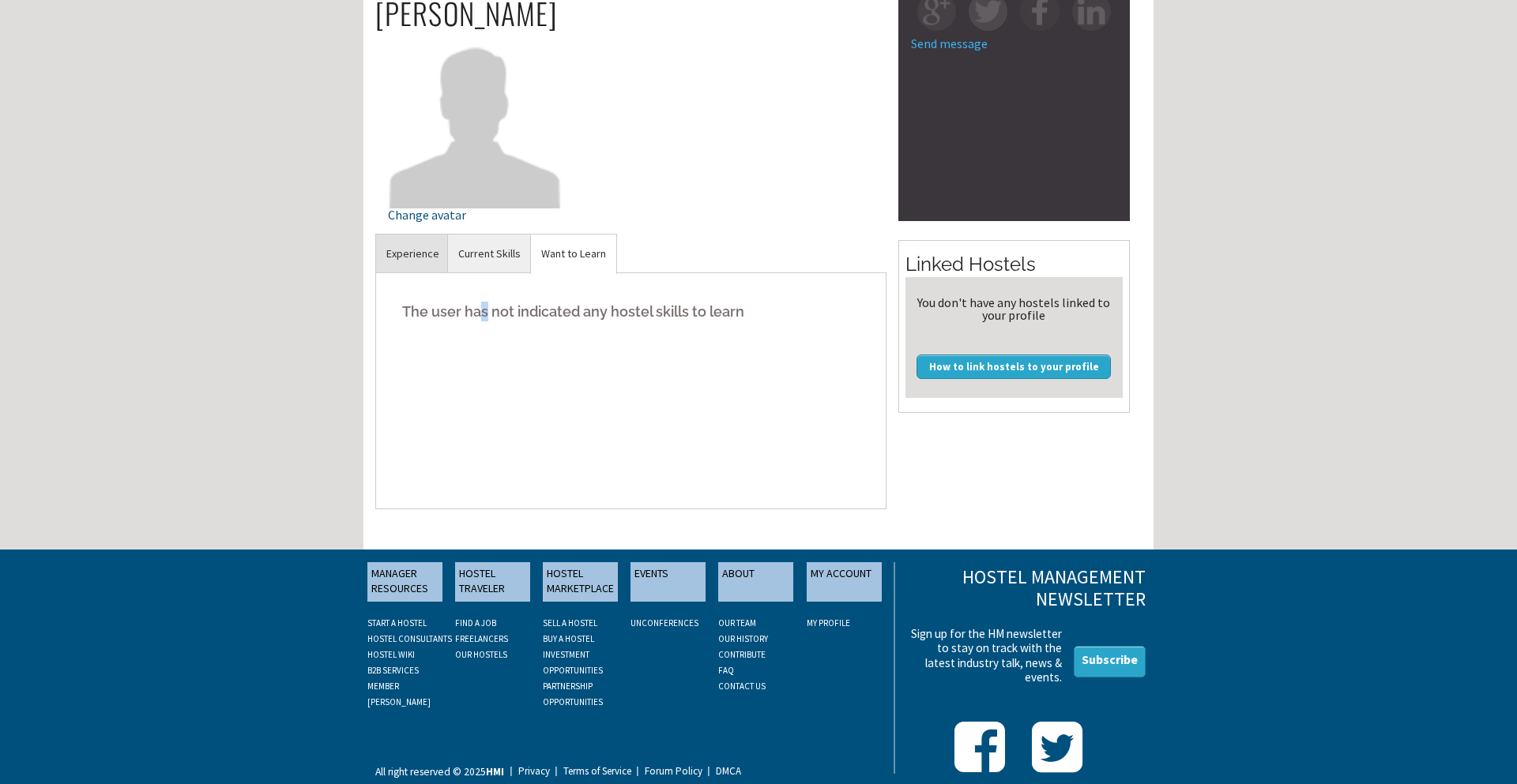
click at [406, 258] on link "Experience" at bounding box center [412, 253] width 73 height 39
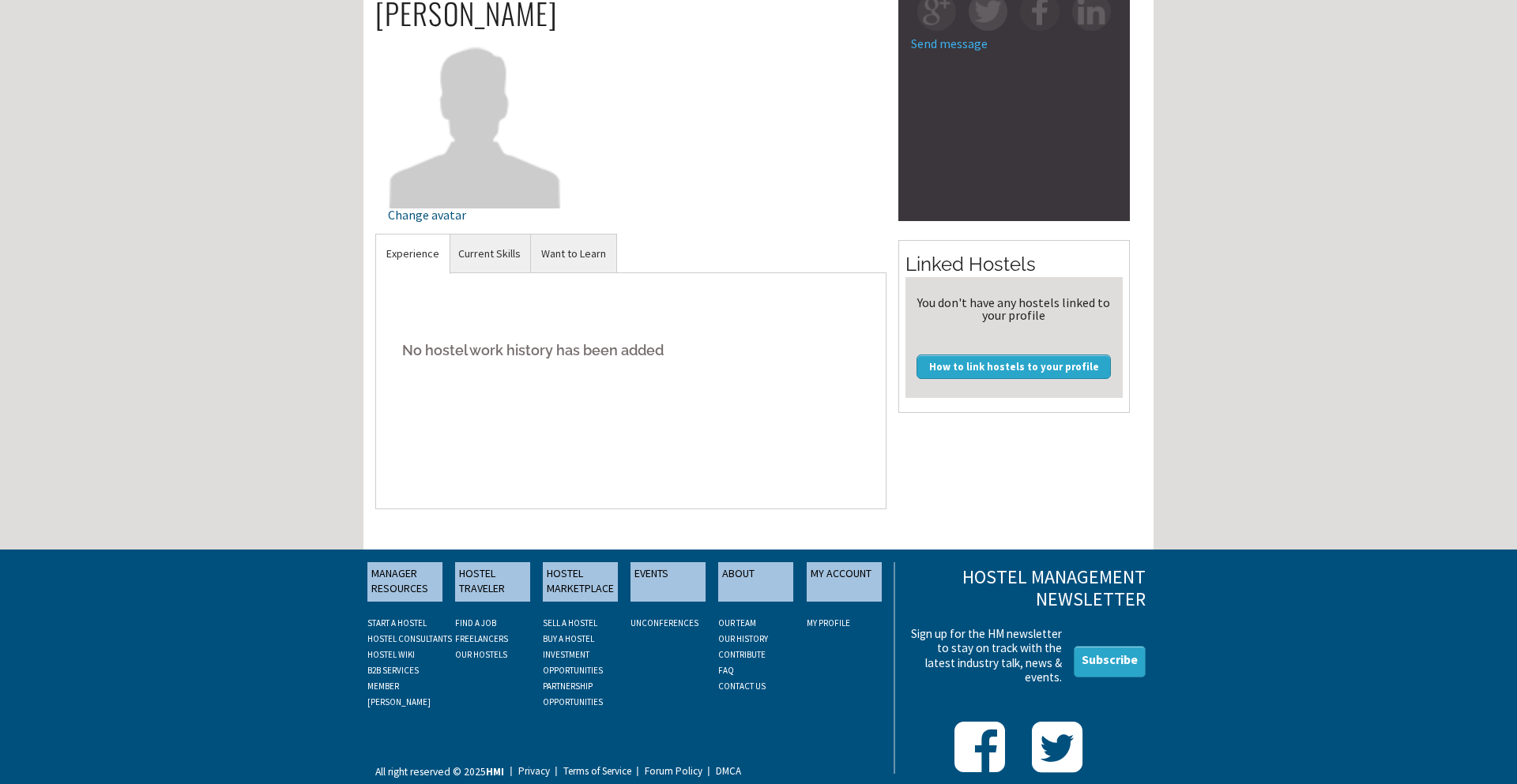
click at [421, 367] on h5 "No hostel work history has been added" at bounding box center [630, 350] width 486 height 48
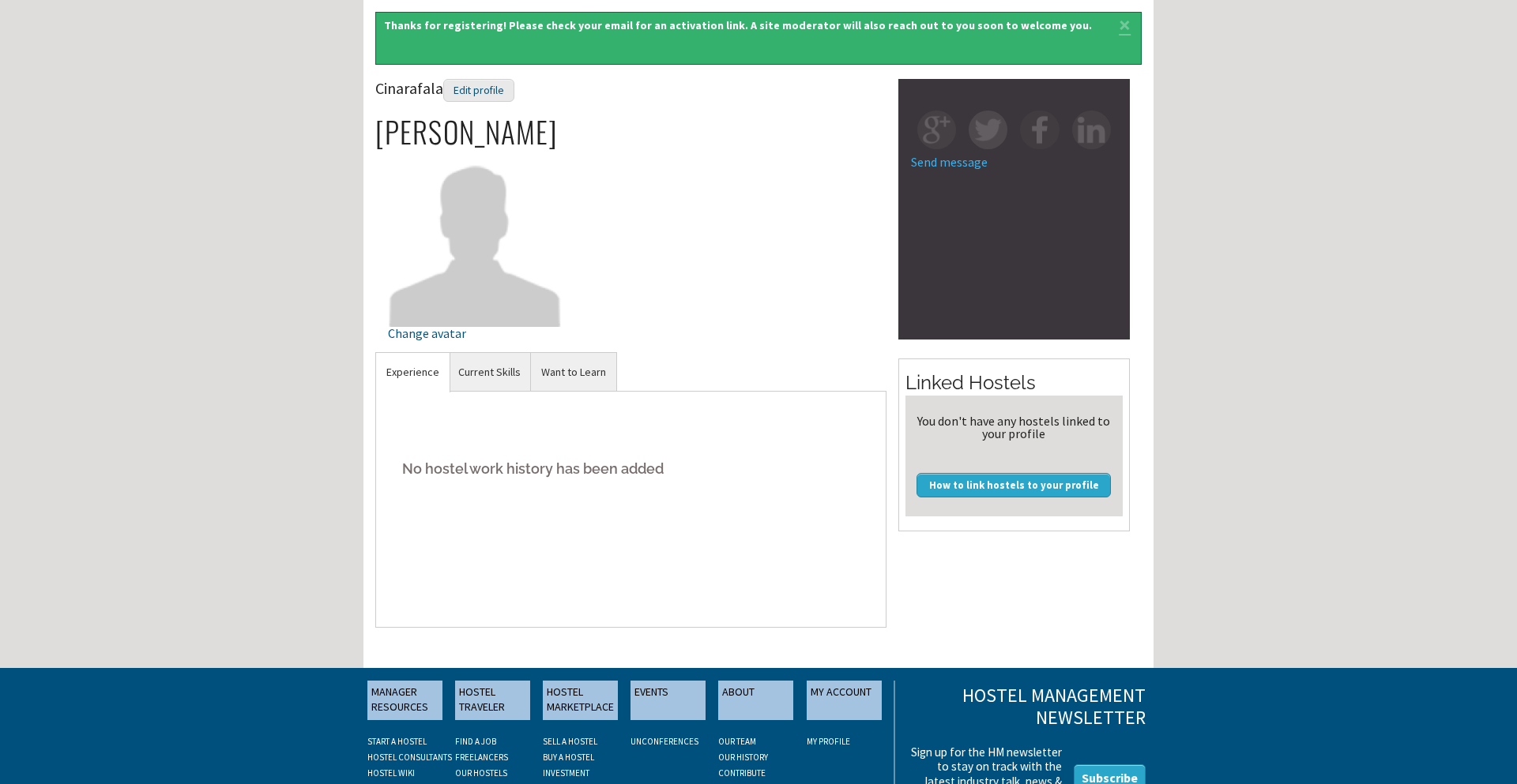
scroll to position [71, 0]
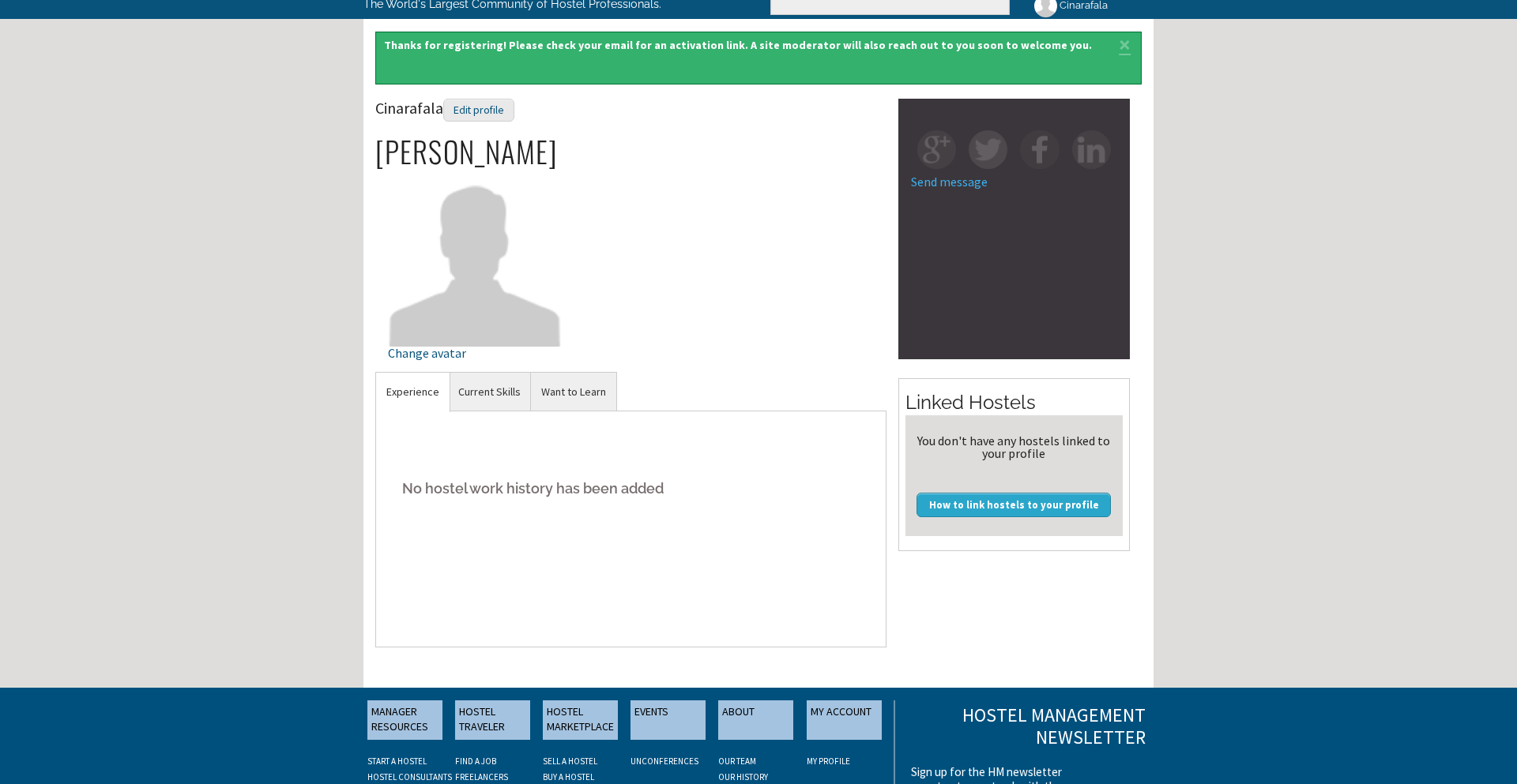
click at [981, 242] on section "Send message" at bounding box center [1014, 229] width 232 height 261
click at [954, 185] on link "Send message" at bounding box center [949, 181] width 77 height 16
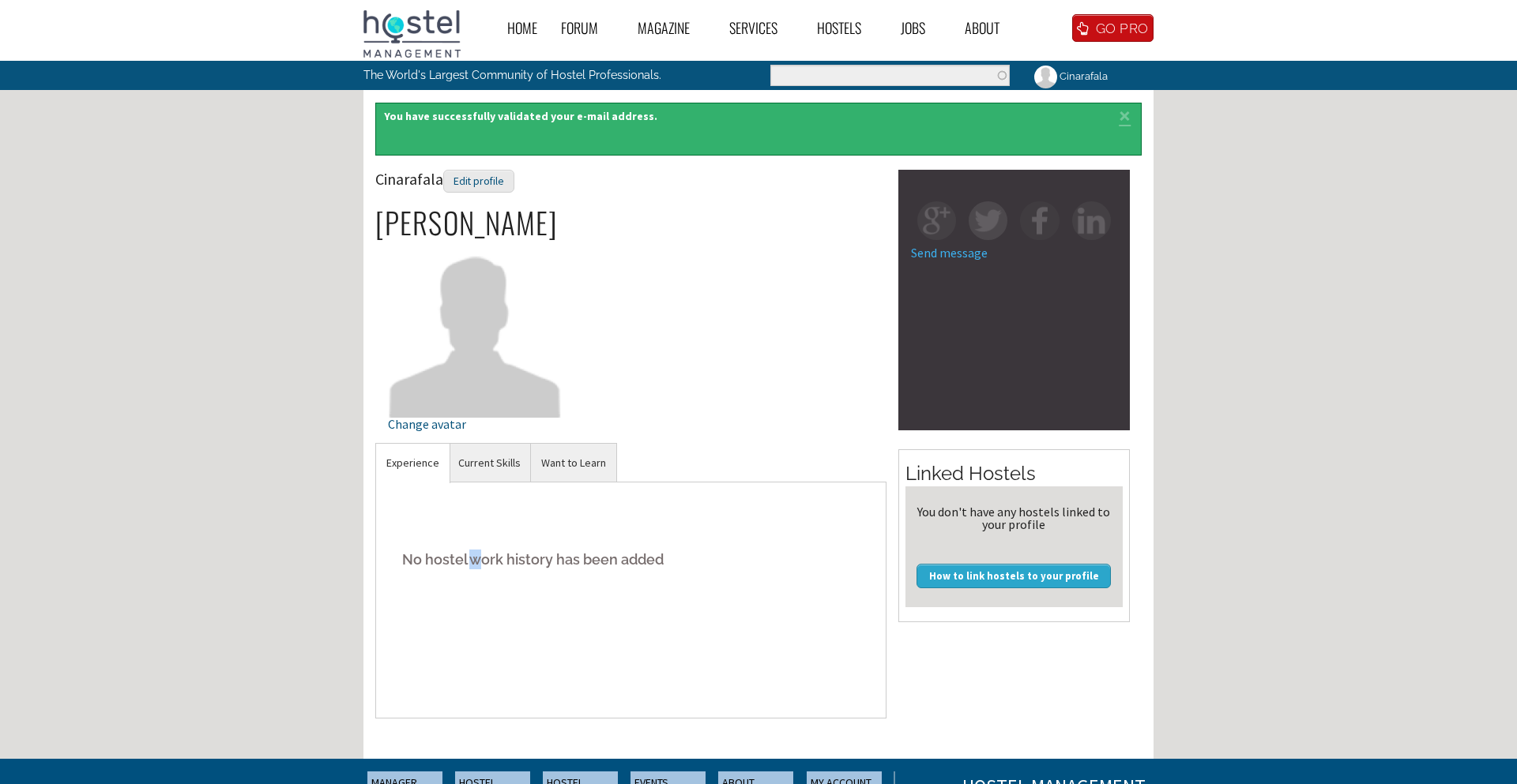
drag, startPoint x: 474, startPoint y: 563, endPoint x: 464, endPoint y: 553, distance: 14.1
click at [473, 561] on h5 "No hostel work history has been added" at bounding box center [630, 559] width 486 height 48
drag, startPoint x: 822, startPoint y: 599, endPoint x: 678, endPoint y: 547, distance: 153.1
click at [819, 595] on div "No hostel work history has been added" at bounding box center [631, 599] width 511 height 237
click at [469, 552] on h5 "No hostel work history has been added" at bounding box center [630, 559] width 486 height 48
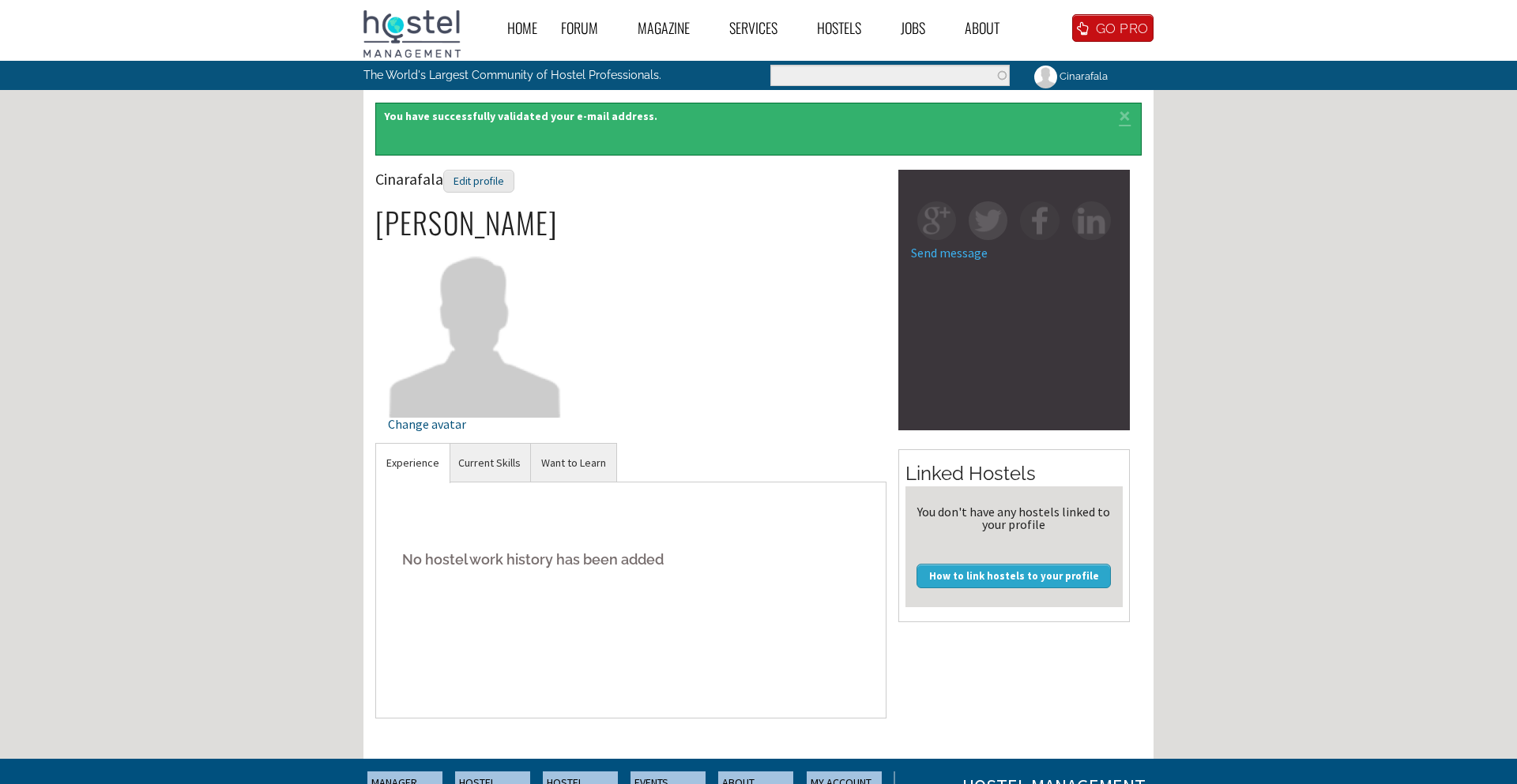
click at [427, 471] on link "Experience" at bounding box center [412, 462] width 73 height 39
click at [477, 134] on div "Status message You have successfully validated your e-mail address. ×" at bounding box center [758, 129] width 766 height 54
click at [470, 183] on div "Edit profile" at bounding box center [478, 181] width 71 height 23
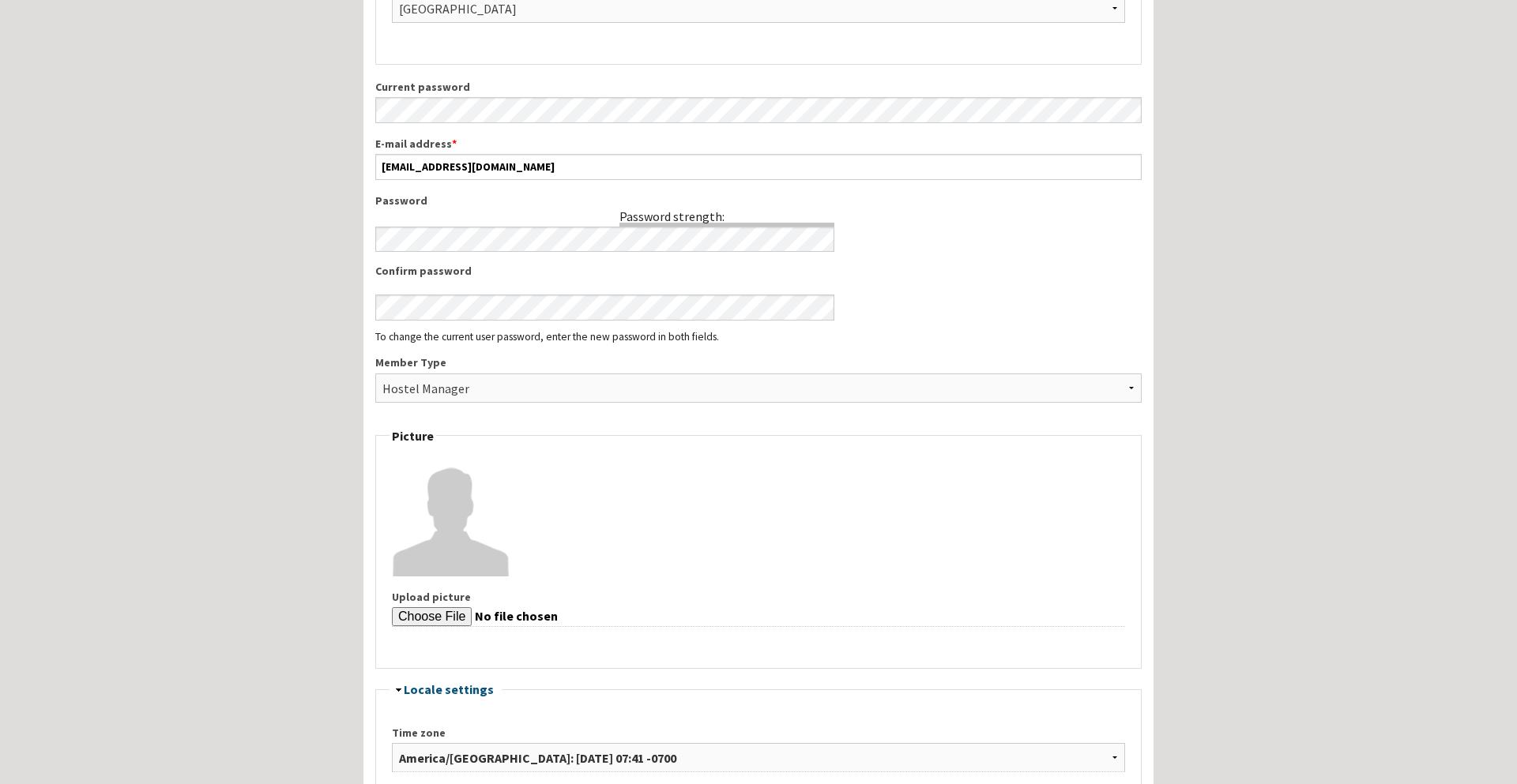
scroll to position [628, 0]
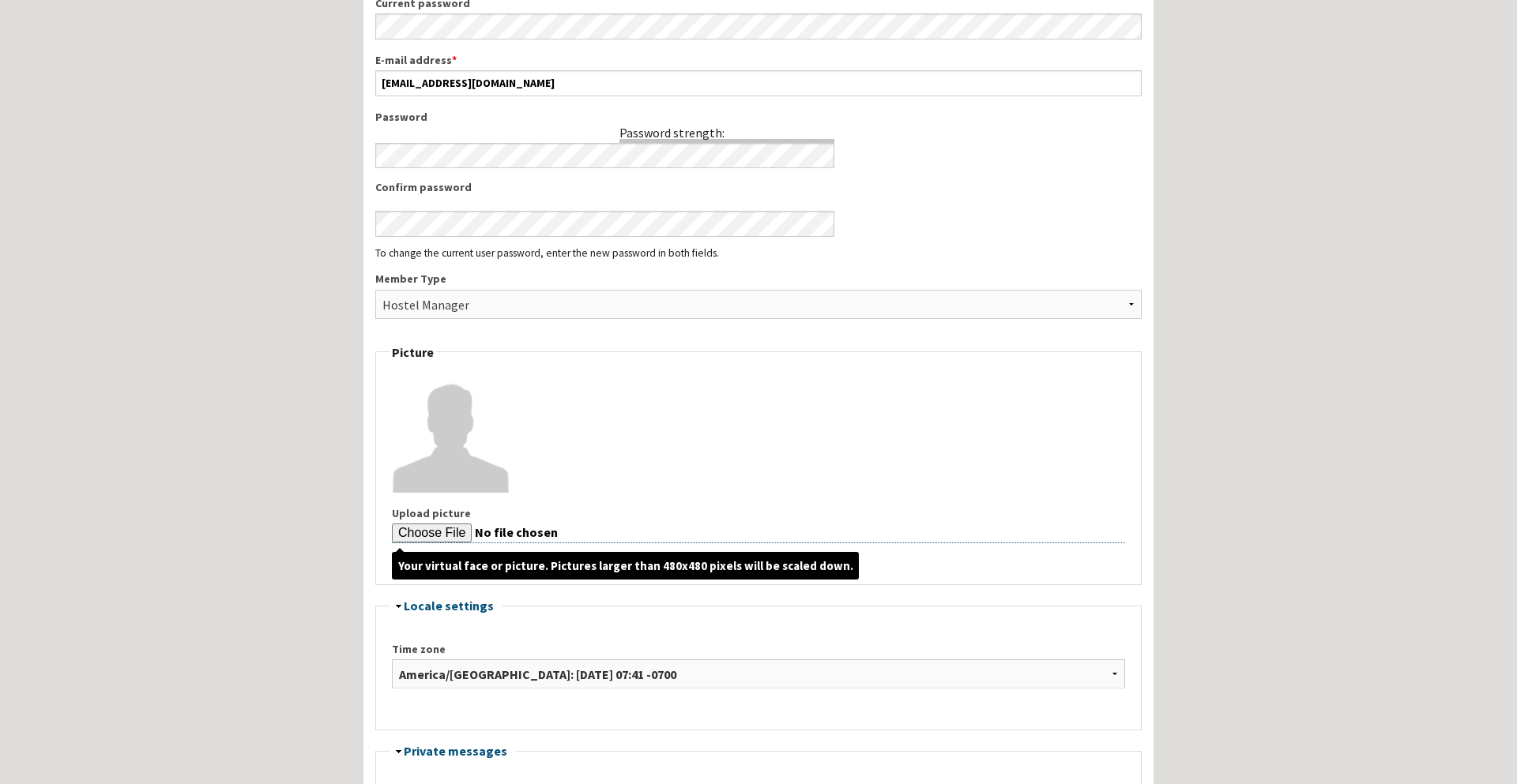
click at [422, 528] on input "Upload picture" at bounding box center [758, 533] width 733 height 20
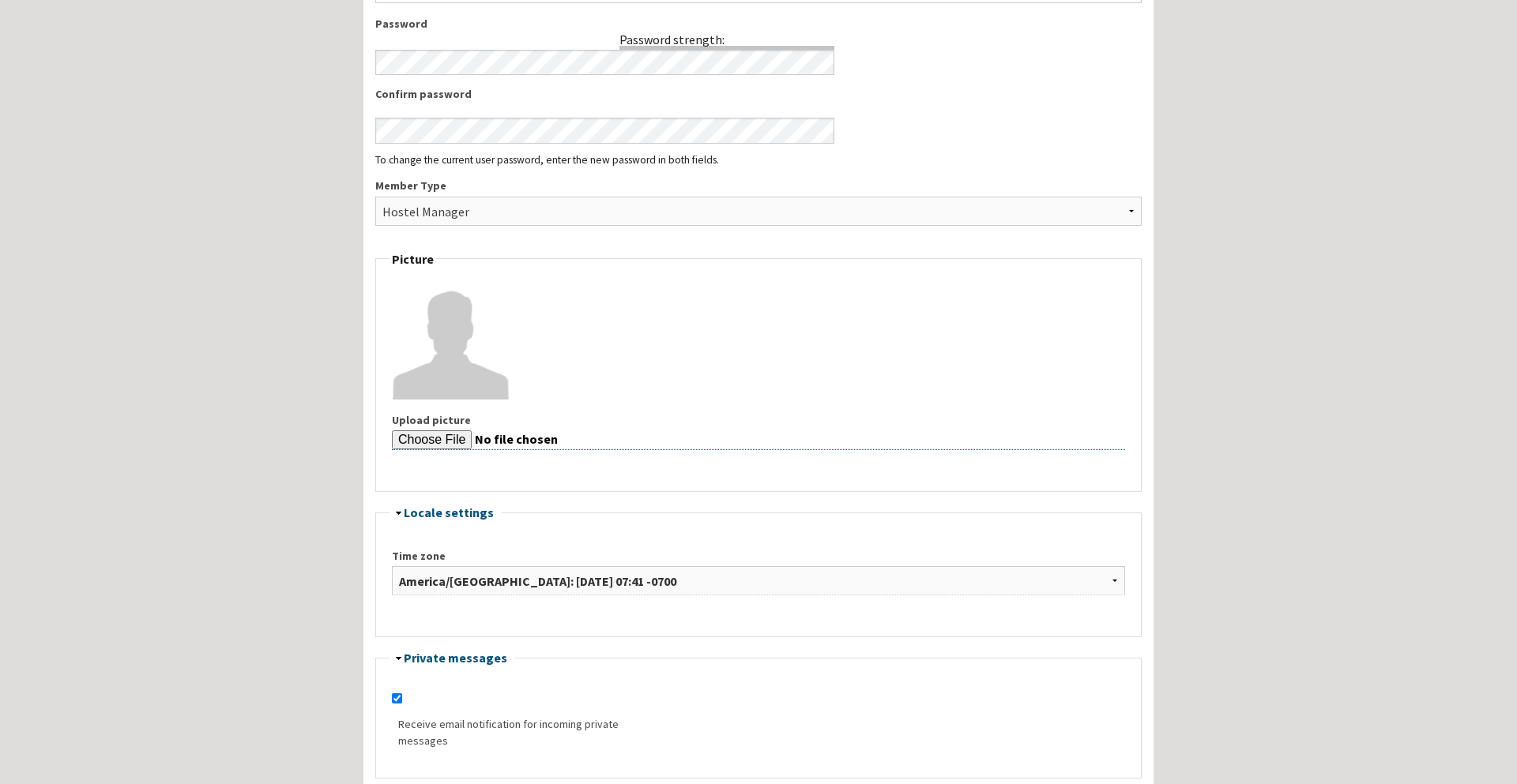
scroll to position [762, 0]
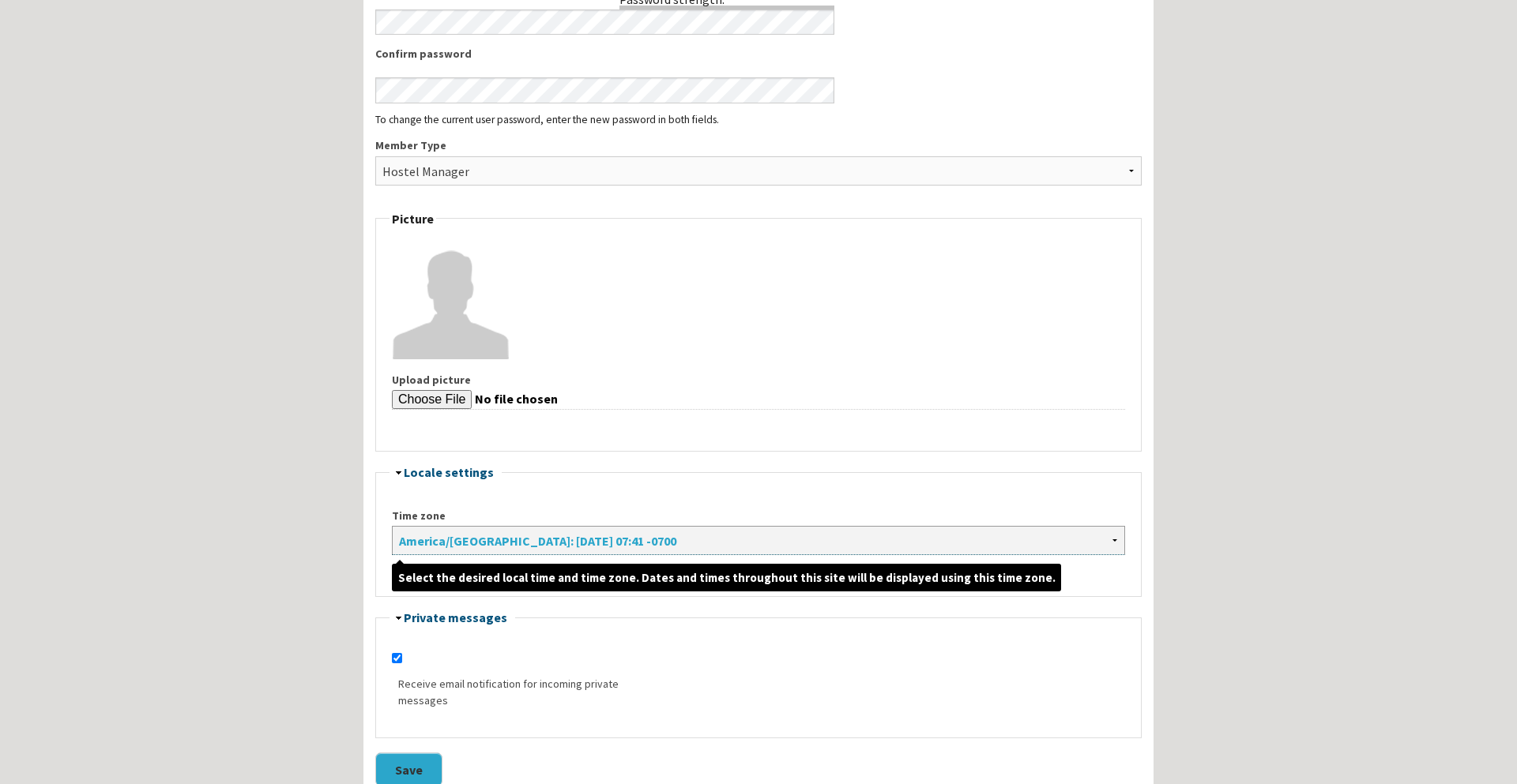
click at [543, 552] on select "Africa/Abidjan: Thursday, August 28, 2025 - 14:41 +0000 Africa/Accra: Thursday,…" at bounding box center [758, 540] width 733 height 29
select select "America/New_York"
click at [392, 527] on select "Africa/Abidjan: Thursday, August 28, 2025 - 14:41 +0000 Africa/Accra: Thursday,…" at bounding box center [758, 540] width 733 height 29
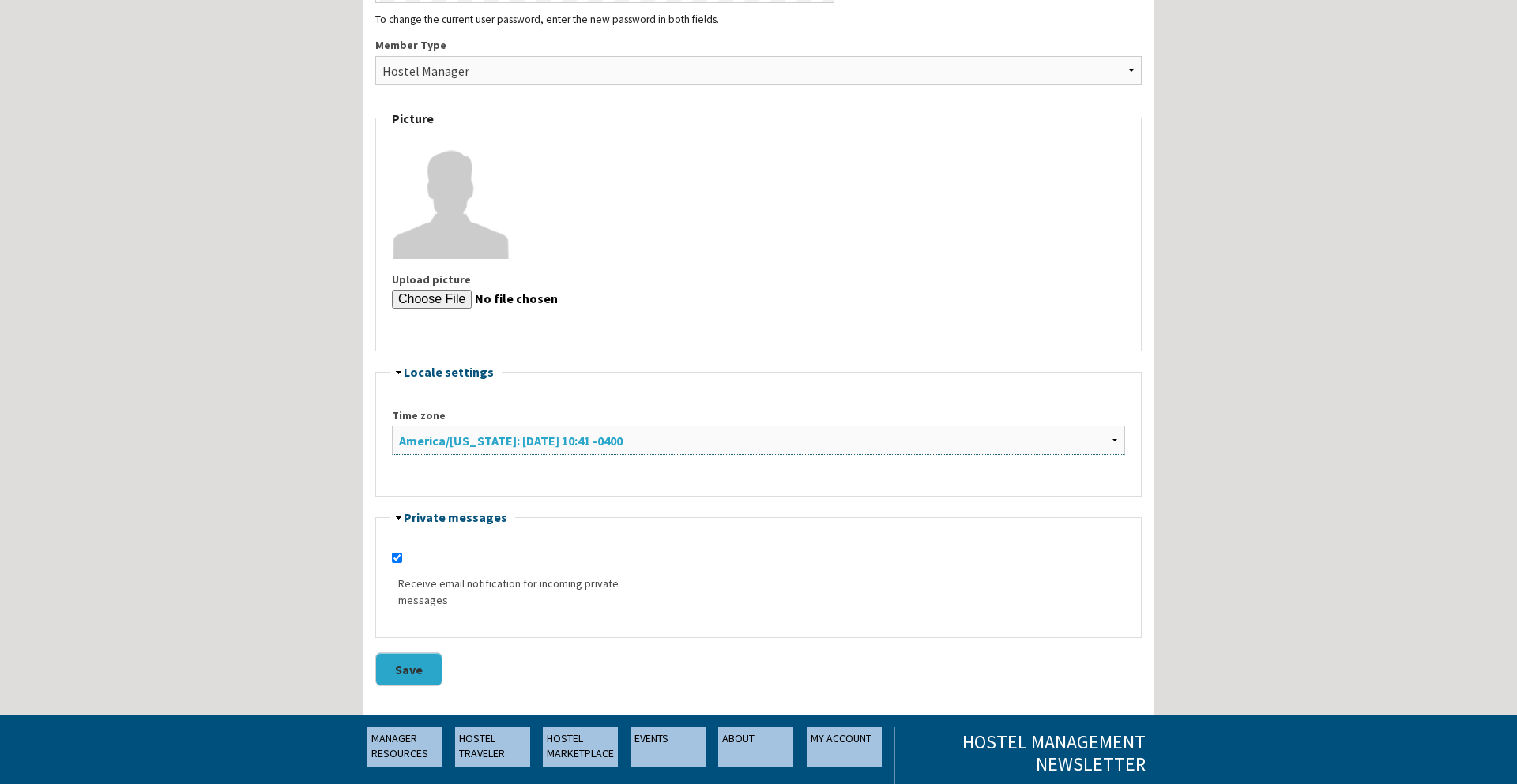
scroll to position [881, 0]
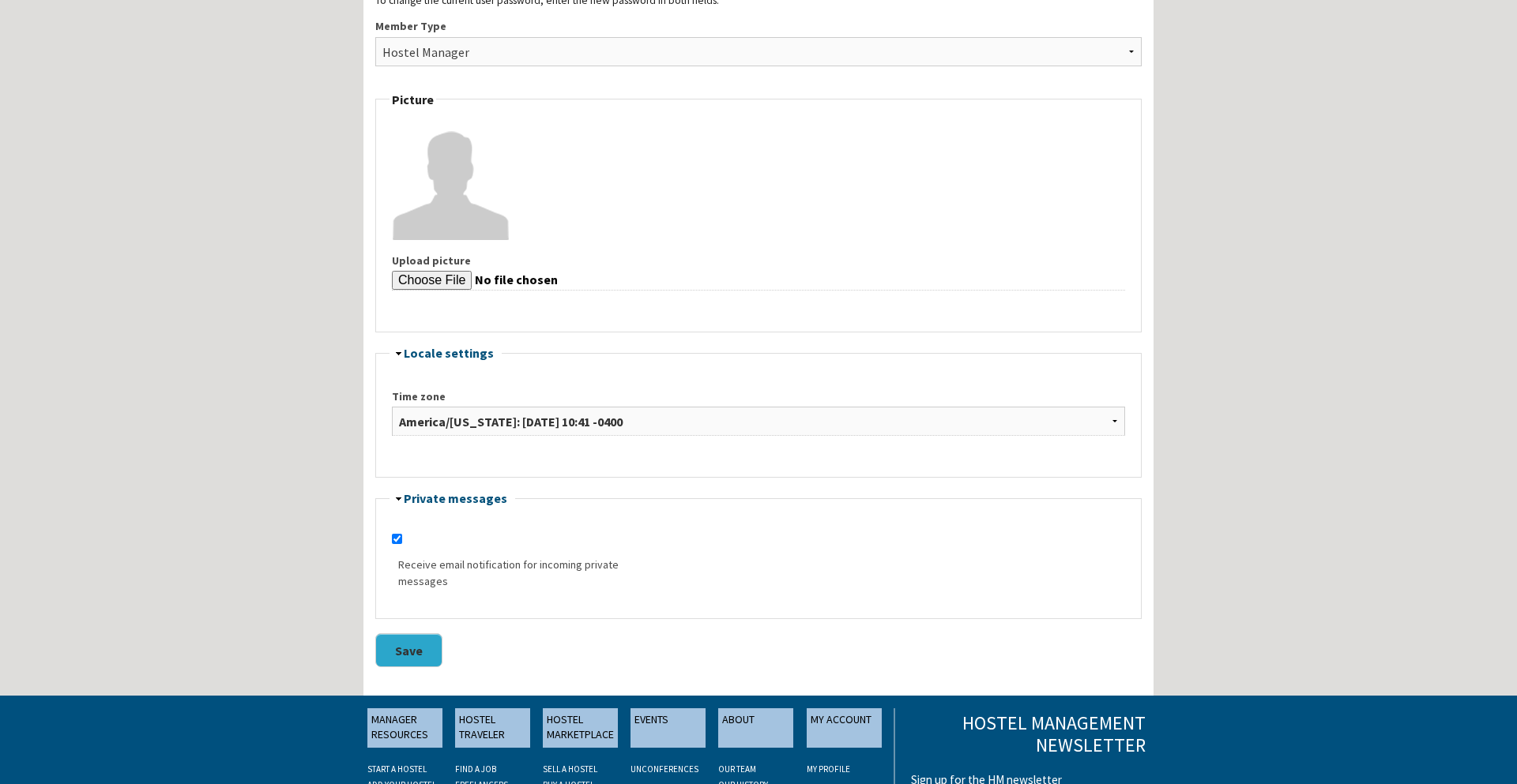
click at [417, 655] on button "Save" at bounding box center [408, 650] width 67 height 34
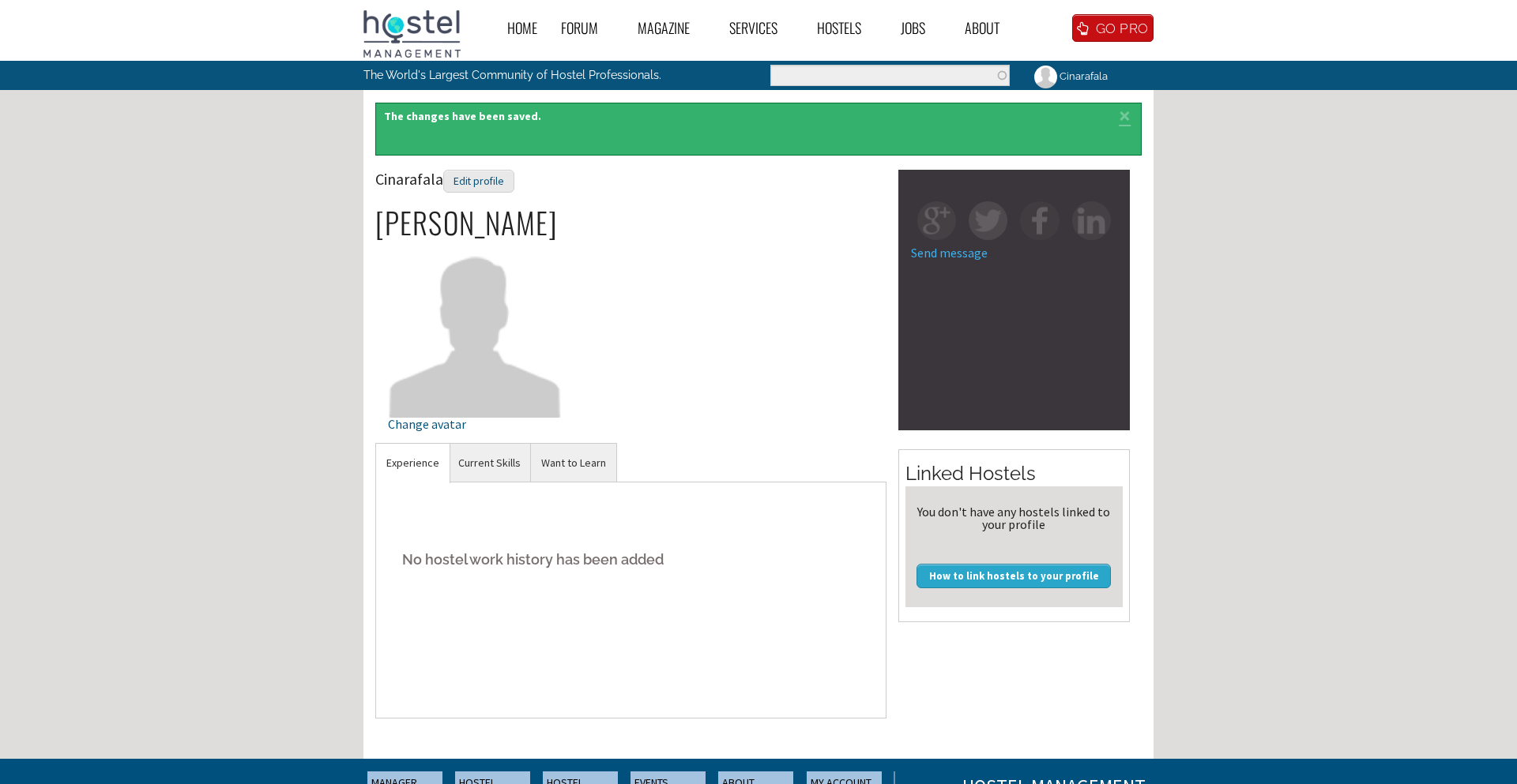
click at [466, 549] on h5 "No hostel work history has been added" at bounding box center [630, 559] width 486 height 48
click at [408, 465] on link "Experience" at bounding box center [412, 462] width 73 height 39
click at [463, 569] on h5 "No hostel work history has been added" at bounding box center [630, 559] width 486 height 48
